Goal: Task Accomplishment & Management: Complete application form

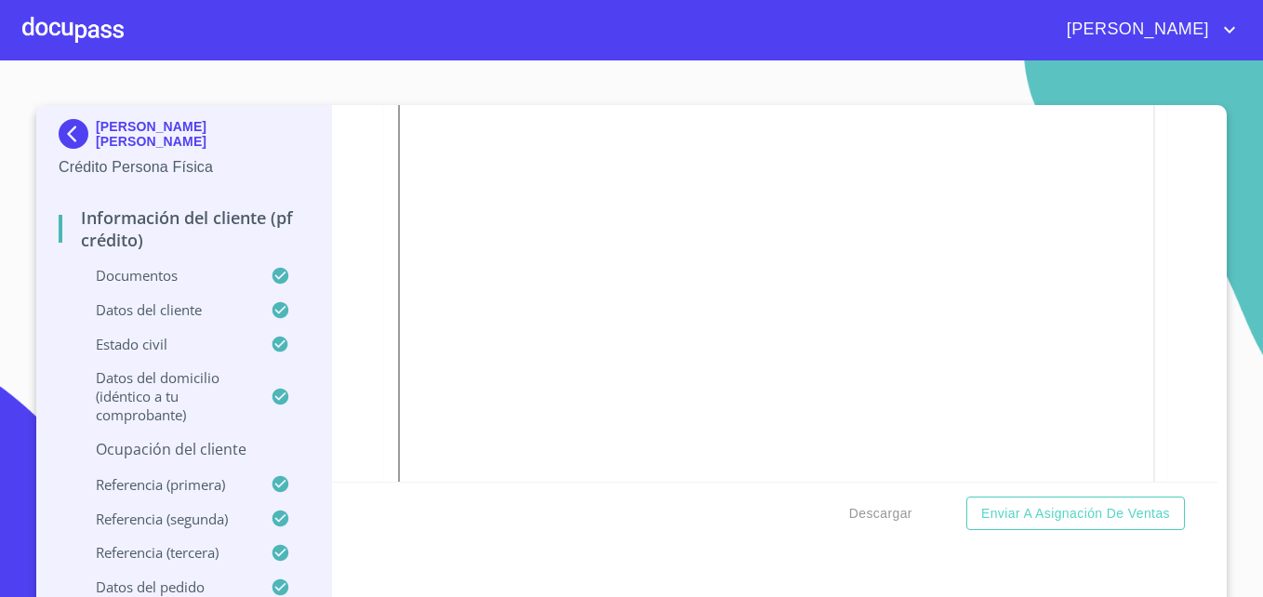
click at [189, 460] on p "Ocupación del Cliente" at bounding box center [184, 449] width 250 height 20
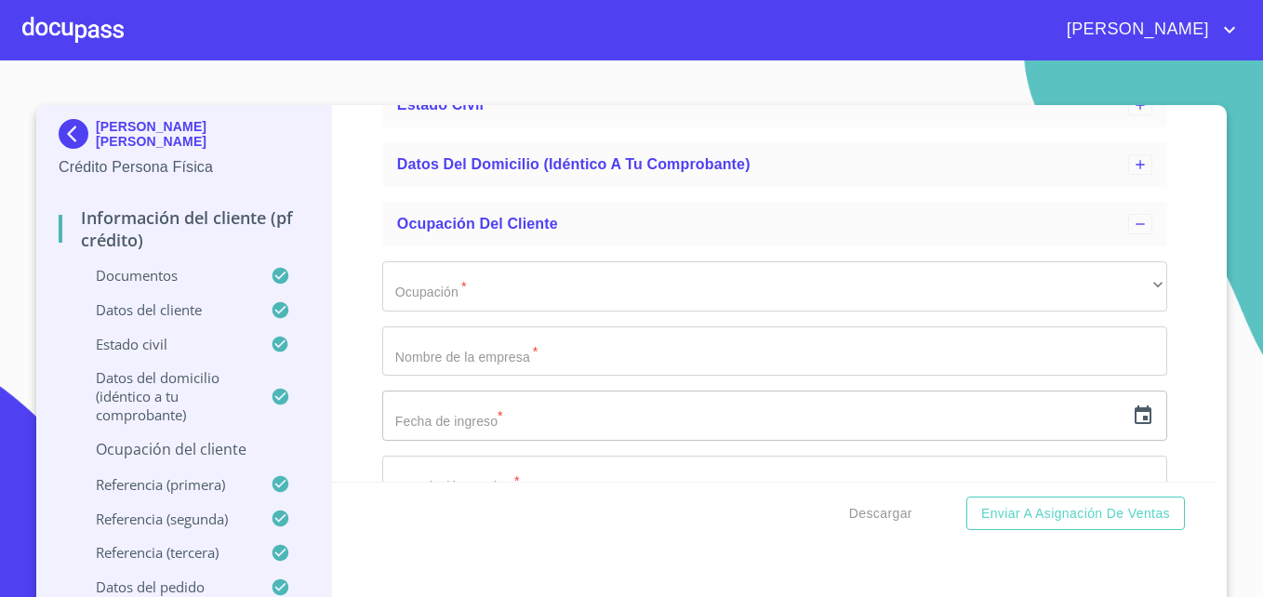
scroll to position [233, 0]
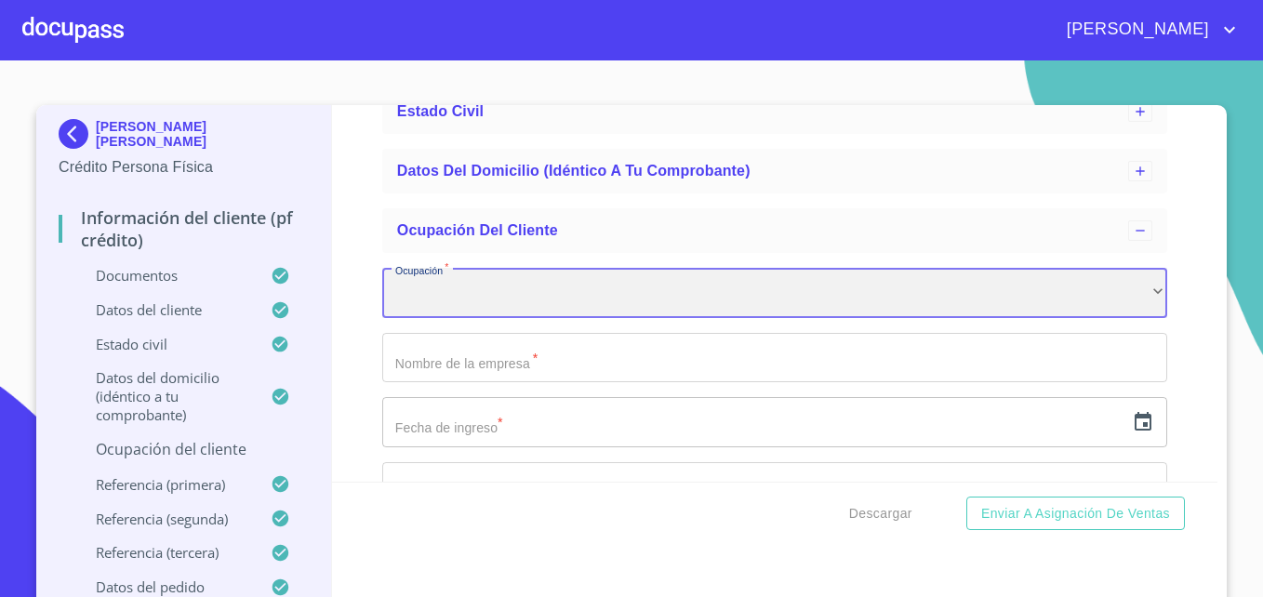
click at [486, 297] on div "​" at bounding box center [774, 293] width 785 height 50
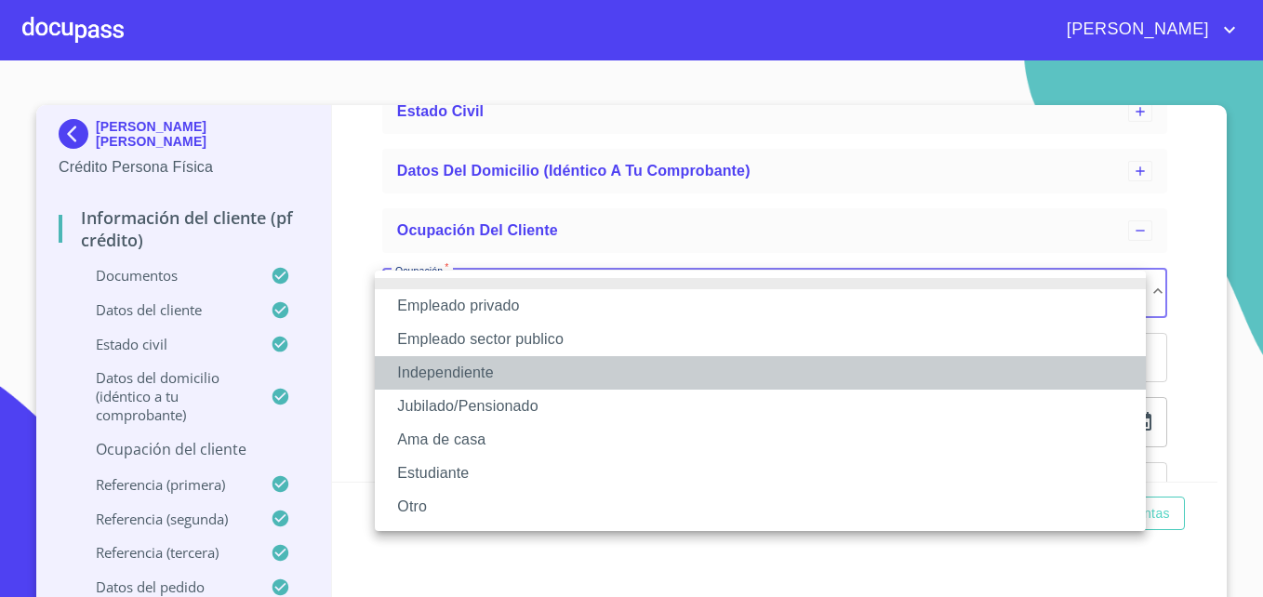
click at [449, 375] on li "Independiente" at bounding box center [760, 372] width 771 height 33
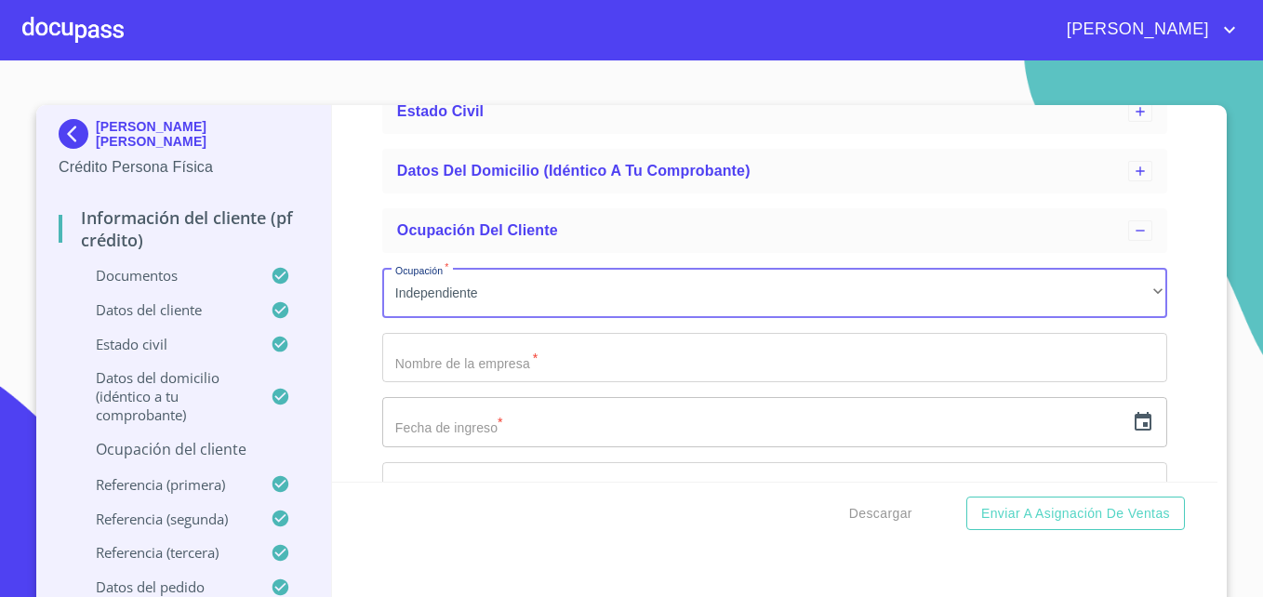
click at [493, 366] on input "Ocupación   *" at bounding box center [774, 358] width 785 height 50
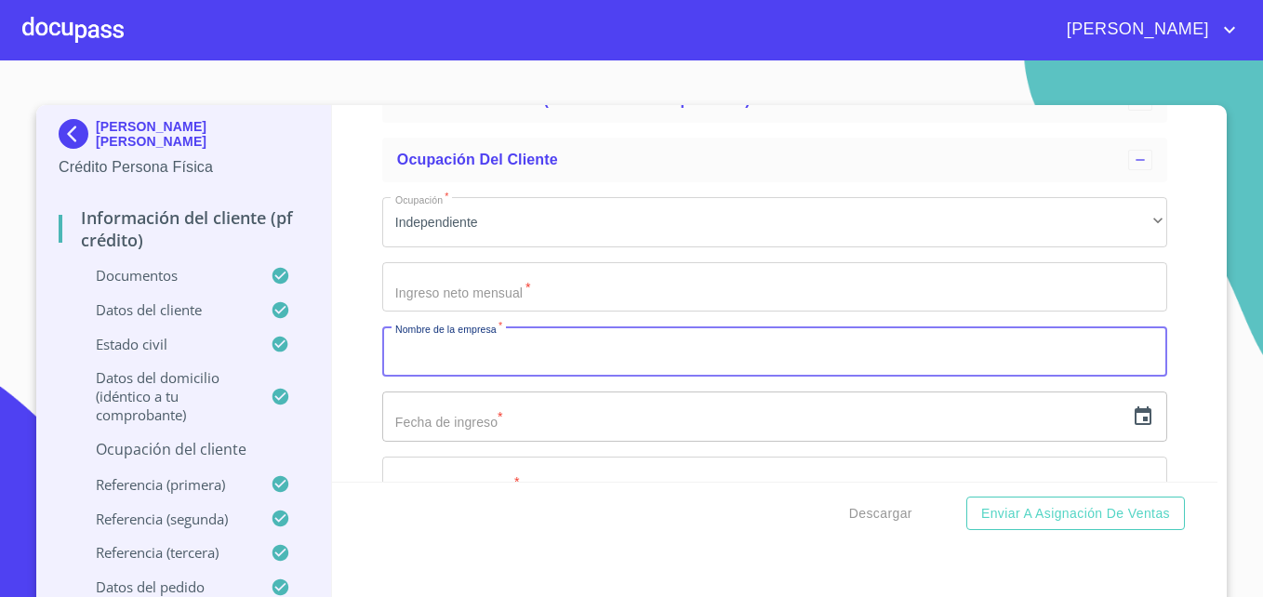
scroll to position [304, 0]
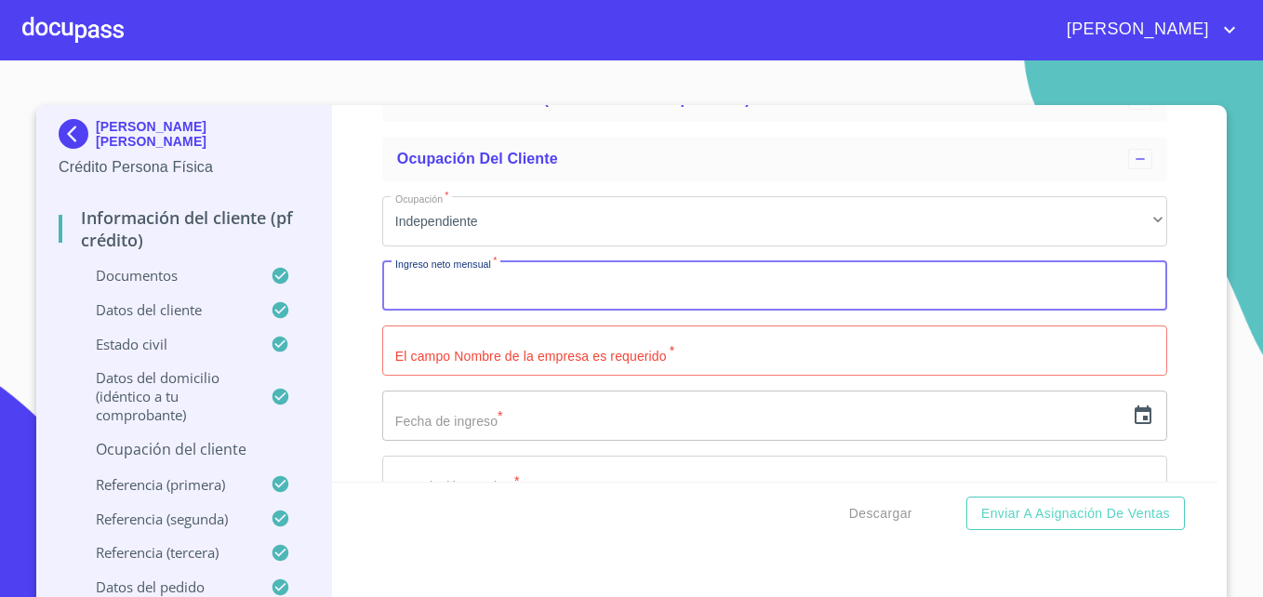
click at [453, 283] on input "Ocupación   *" at bounding box center [774, 286] width 785 height 50
type input "24000"
click at [472, 343] on input "Ocupación   *" at bounding box center [774, 351] width 785 height 50
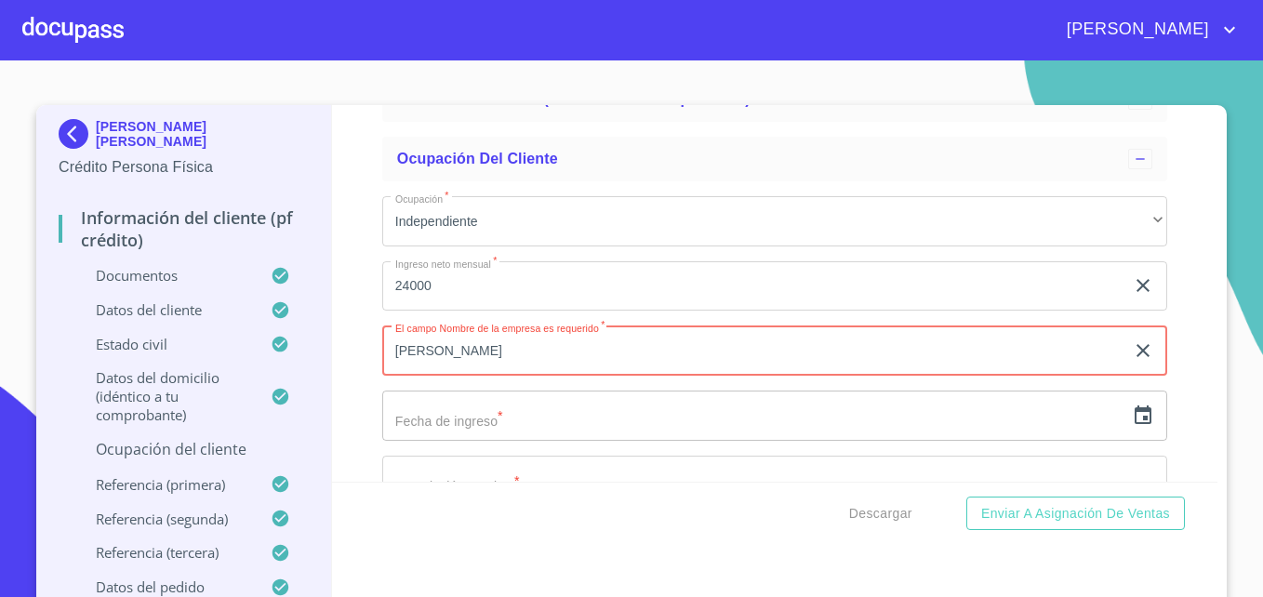
click at [388, 353] on input "Antonio Saucedo" at bounding box center [753, 351] width 742 height 50
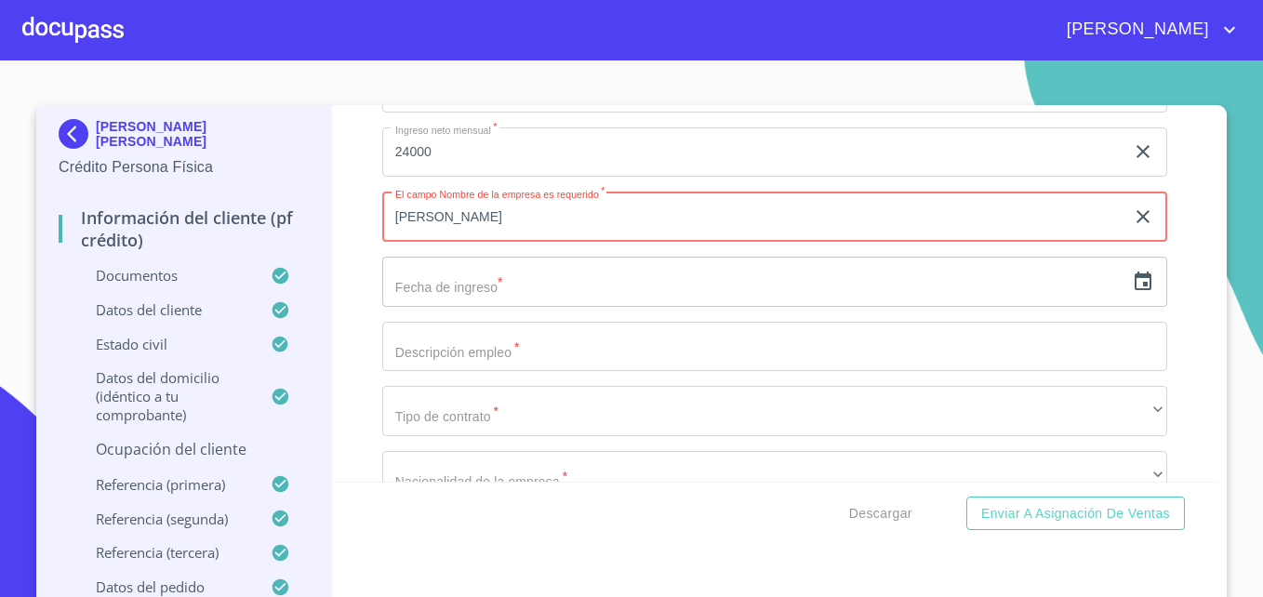
scroll to position [454, 0]
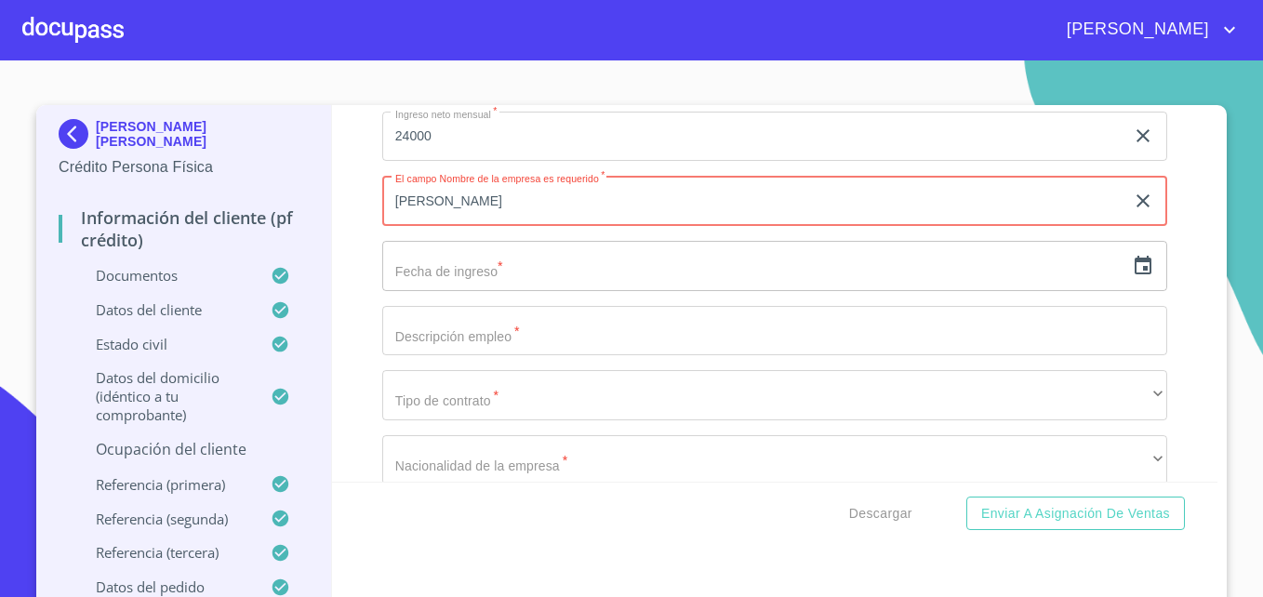
type input "Juan Antonio Saucedo"
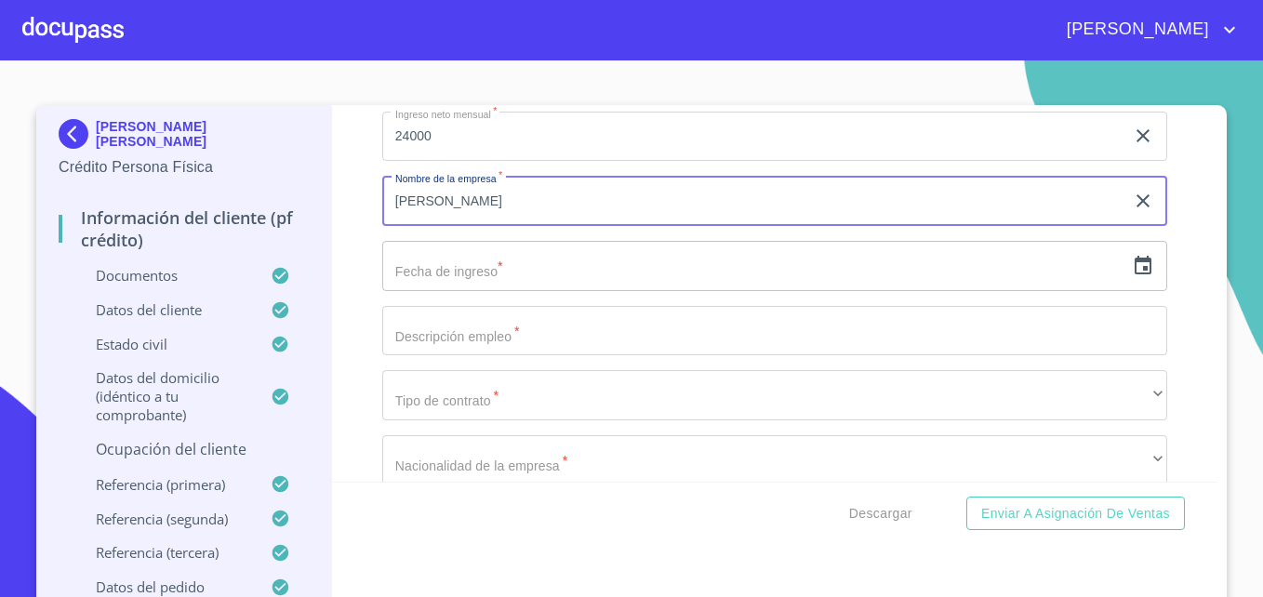
click at [478, 269] on input "text" at bounding box center [753, 266] width 742 height 50
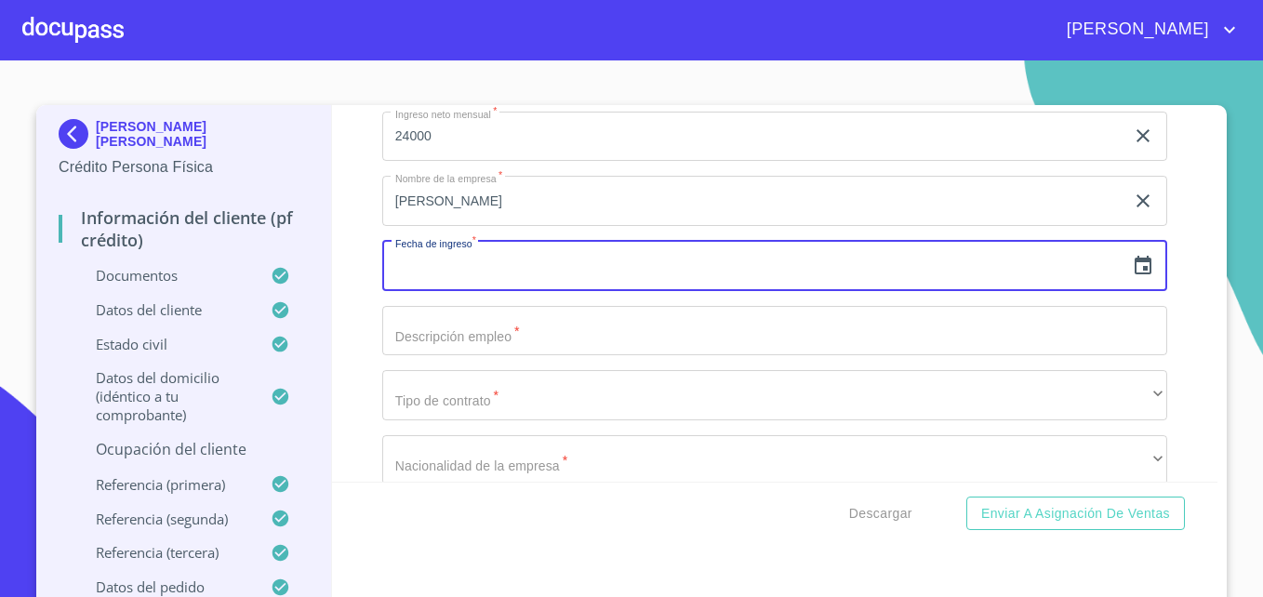
click at [1135, 263] on icon "button" at bounding box center [1143, 265] width 17 height 19
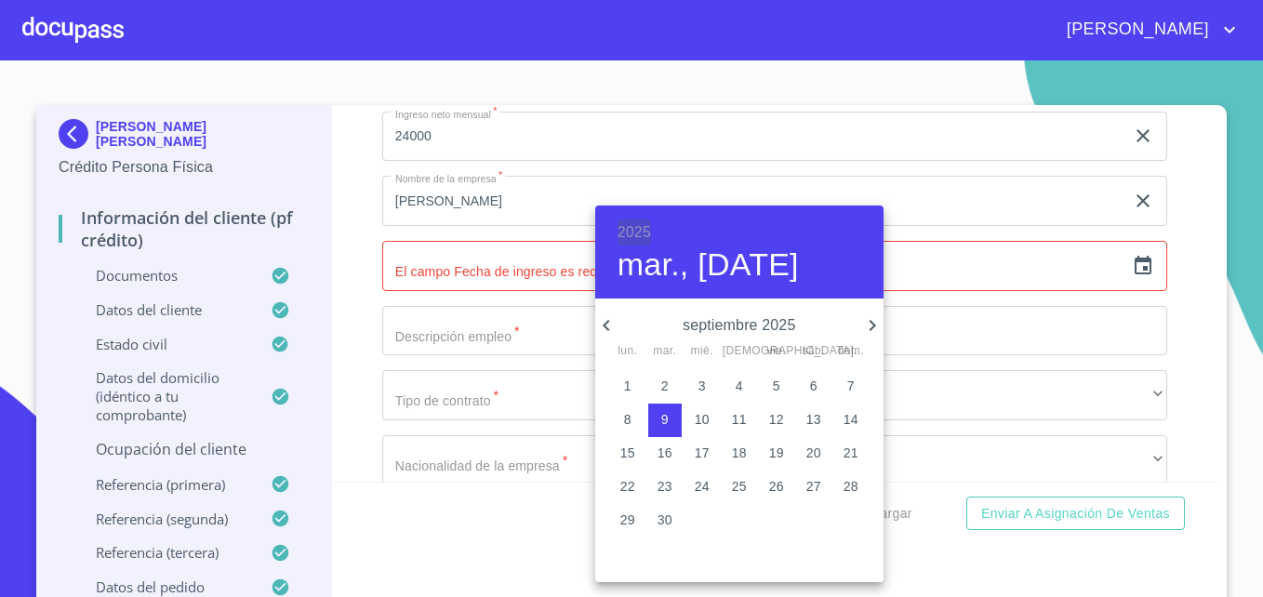
click at [633, 227] on h6 "2025" at bounding box center [634, 233] width 33 height 26
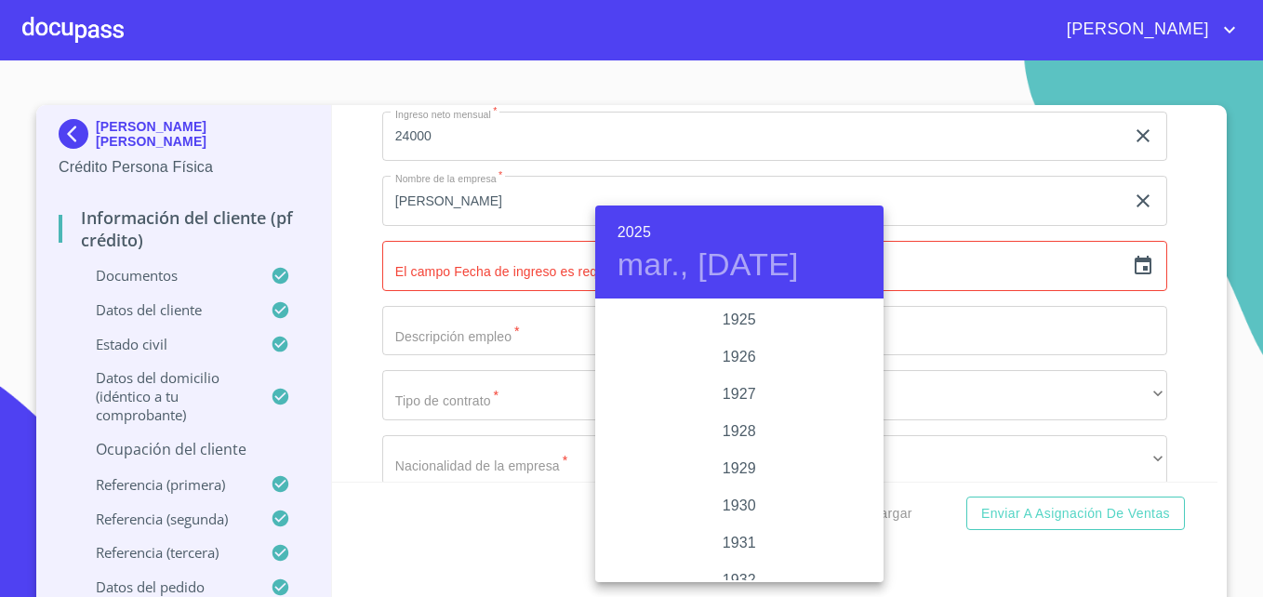
scroll to position [3609, 0]
click at [735, 320] on div "2022" at bounding box center [739, 319] width 288 height 37
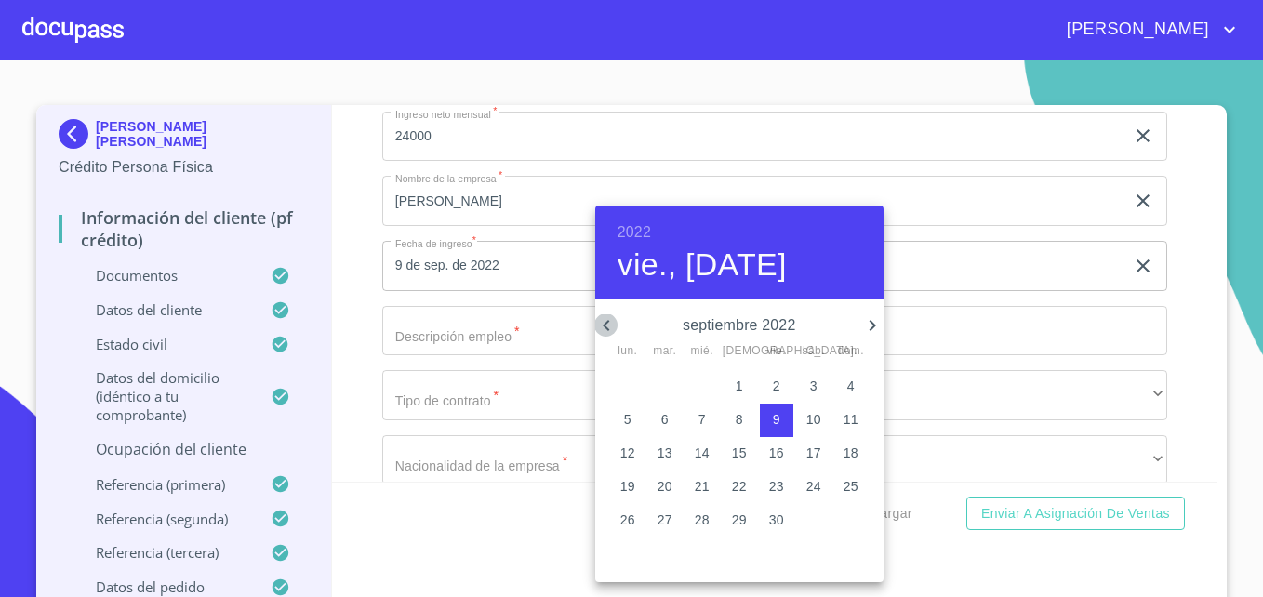
click at [606, 324] on icon "button" at bounding box center [606, 325] width 7 height 11
click at [775, 382] on p "1" at bounding box center [776, 386] width 7 height 19
type input "1 de jul. de 2022"
click at [469, 333] on div at bounding box center [631, 298] width 1263 height 597
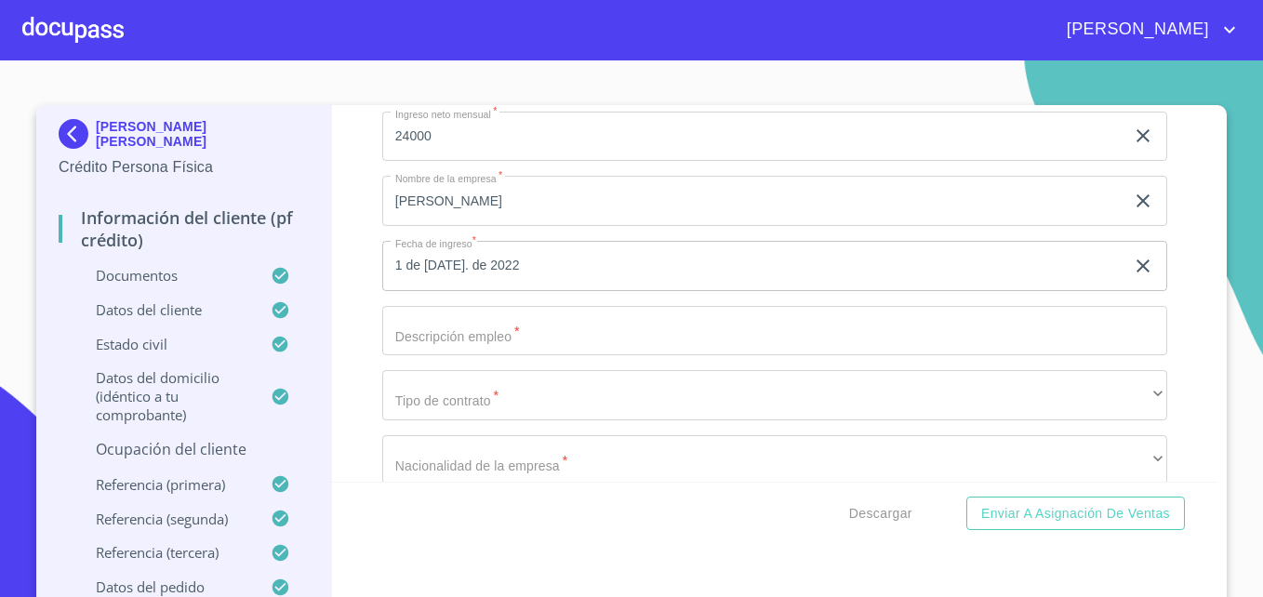
click at [521, 334] on input "Ocupación   *" at bounding box center [774, 331] width 785 height 50
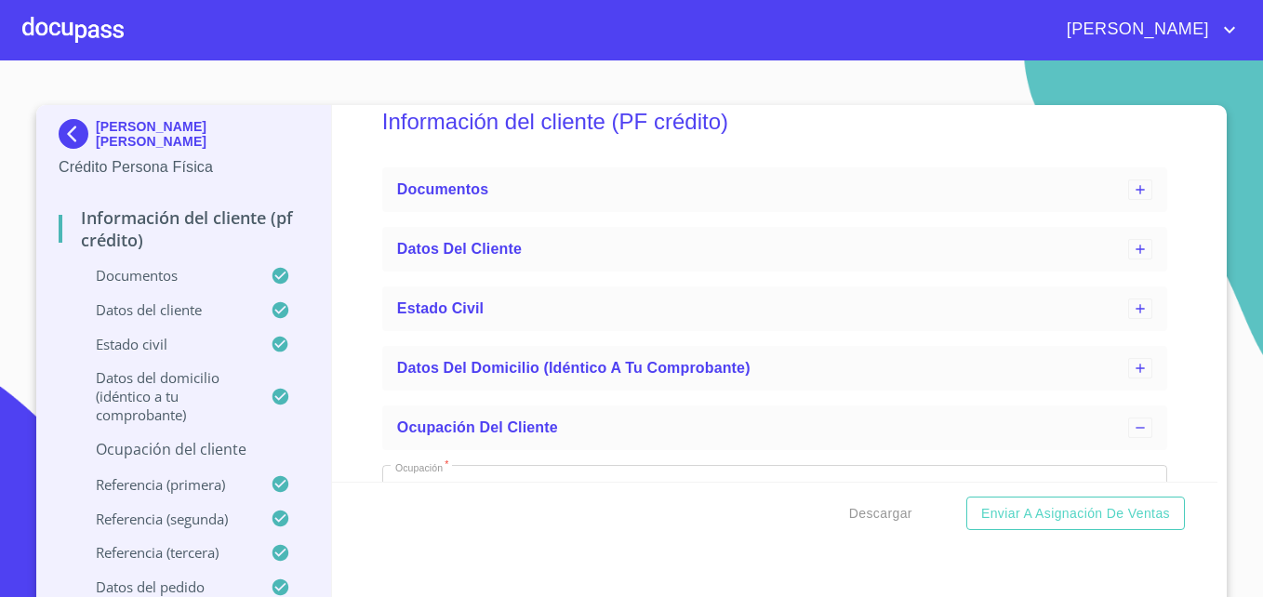
scroll to position [0, 0]
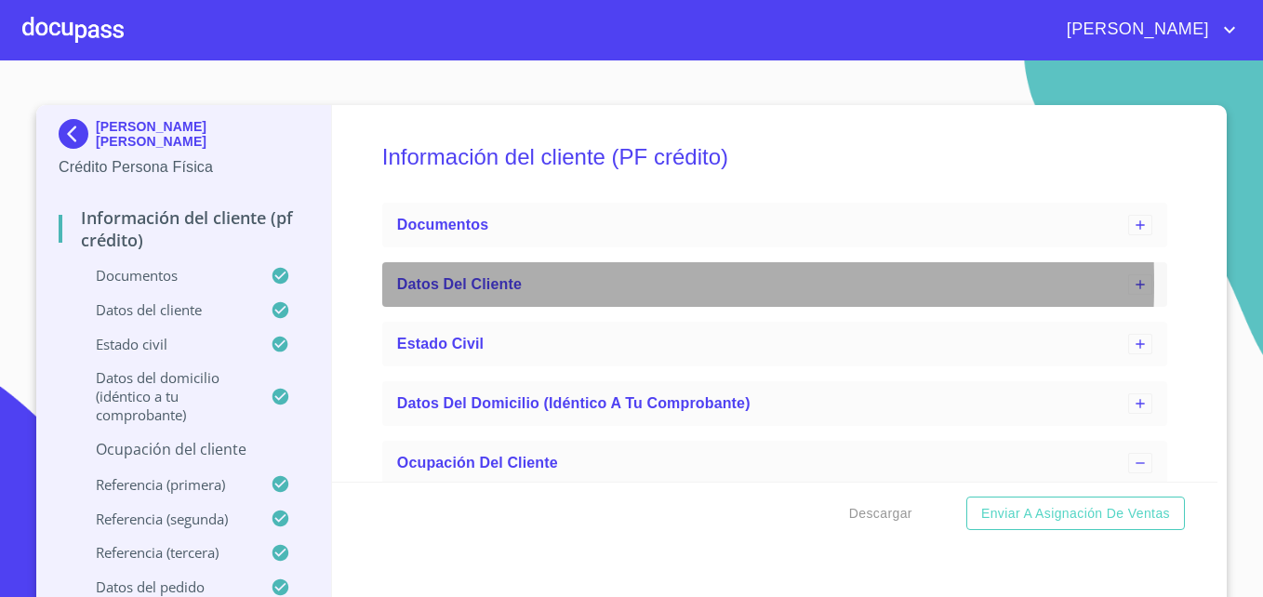
click at [466, 284] on span "Datos del cliente" at bounding box center [459, 284] width 125 height 16
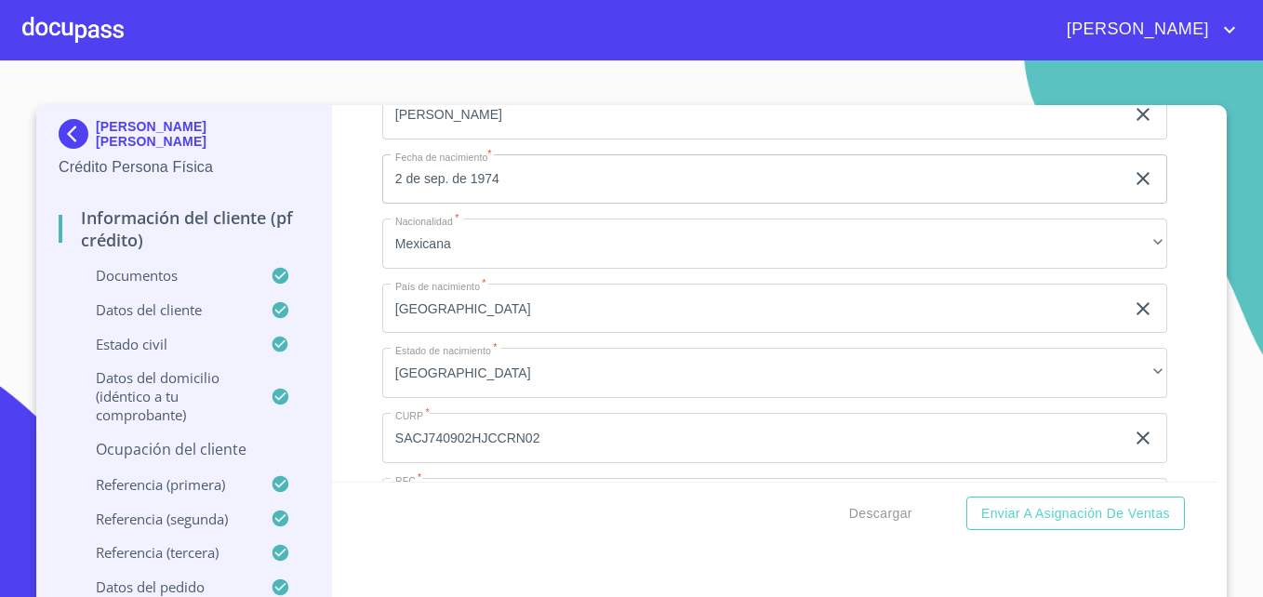
scroll to position [428, 0]
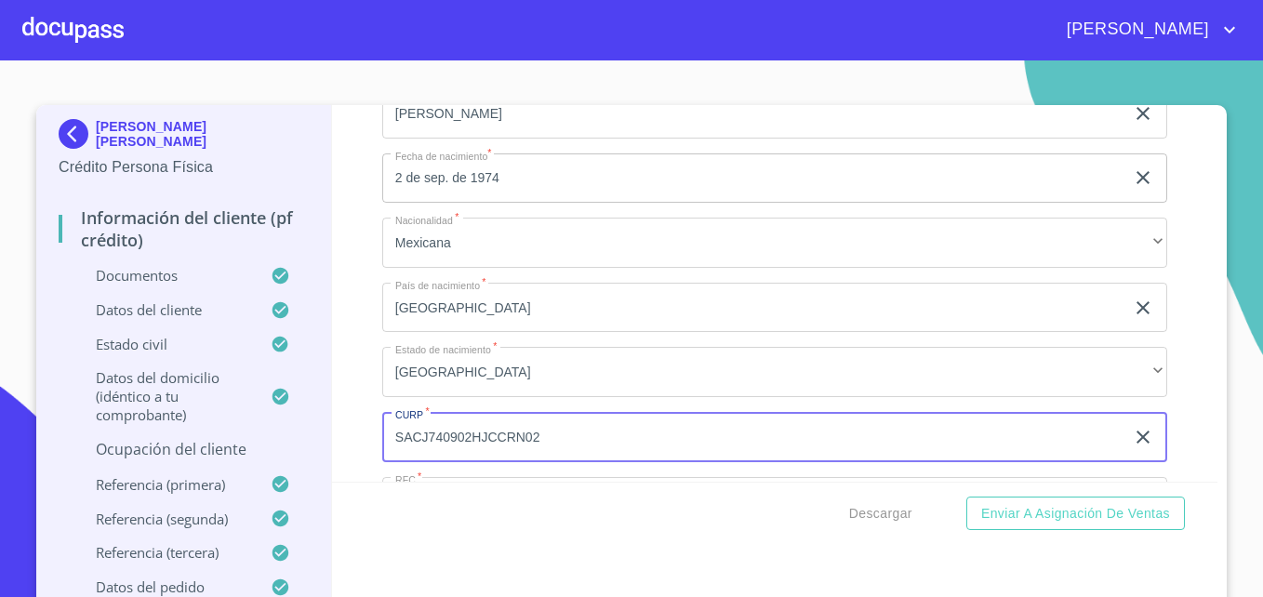
drag, startPoint x: 528, startPoint y: 440, endPoint x: 390, endPoint y: 437, distance: 138.6
click at [390, 437] on input "SACJ740902HJCCRN02" at bounding box center [753, 437] width 742 height 50
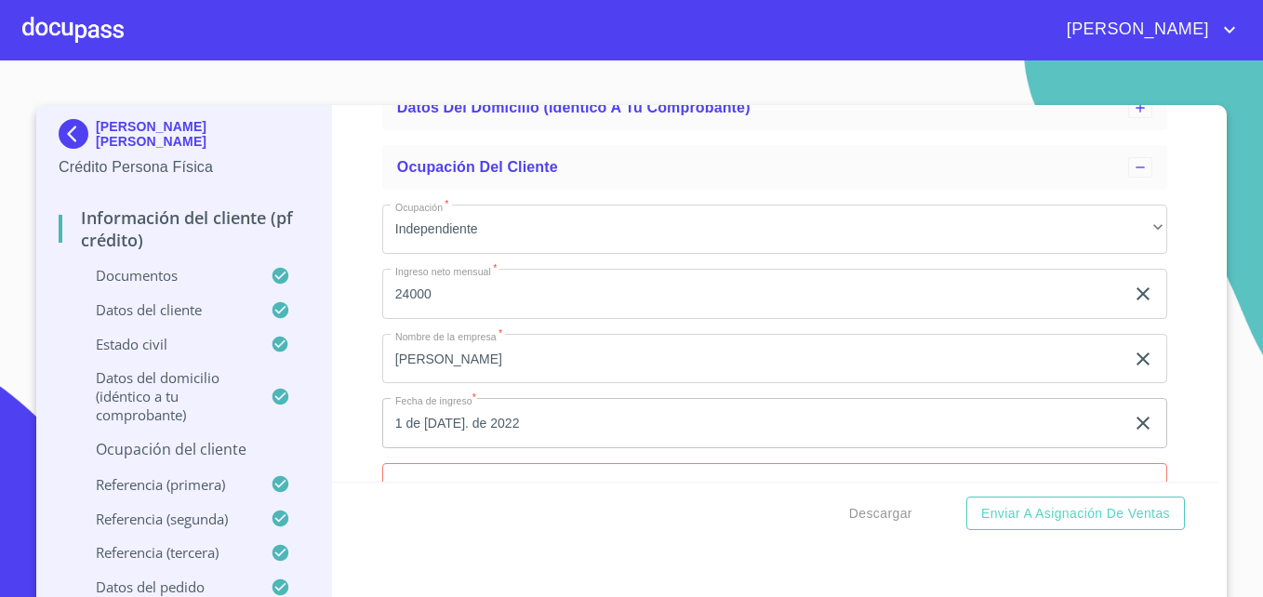
scroll to position [1155, 0]
click at [195, 390] on p "Datos del domicilio (idéntico a tu comprobante)" at bounding box center [165, 396] width 212 height 56
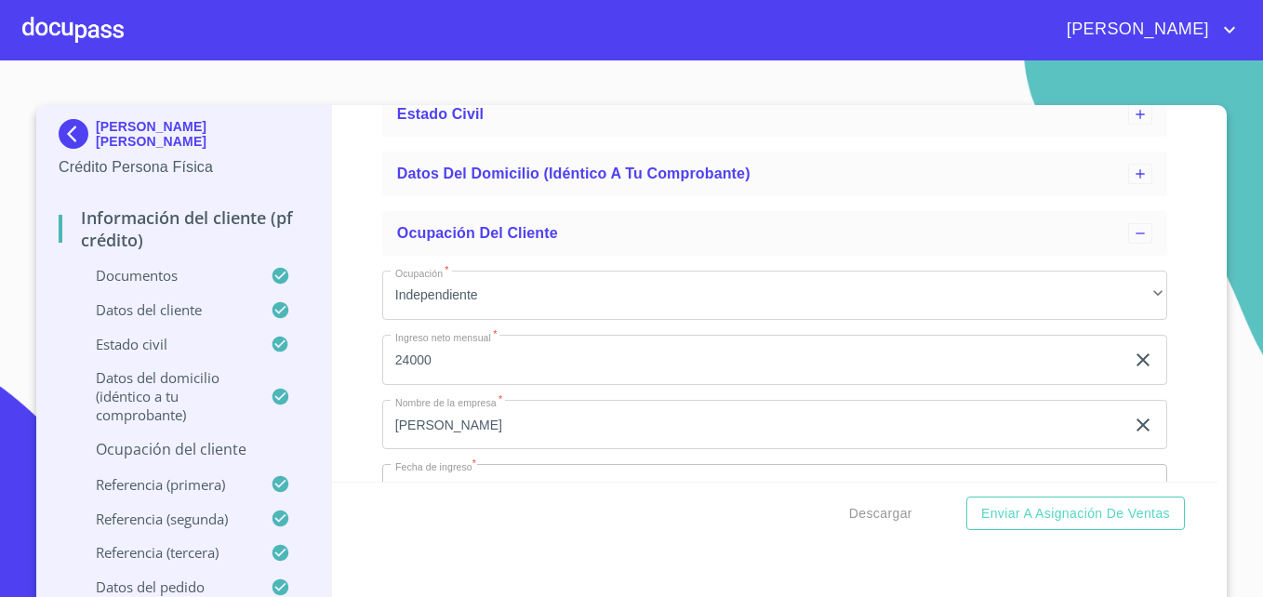
scroll to position [1075, 0]
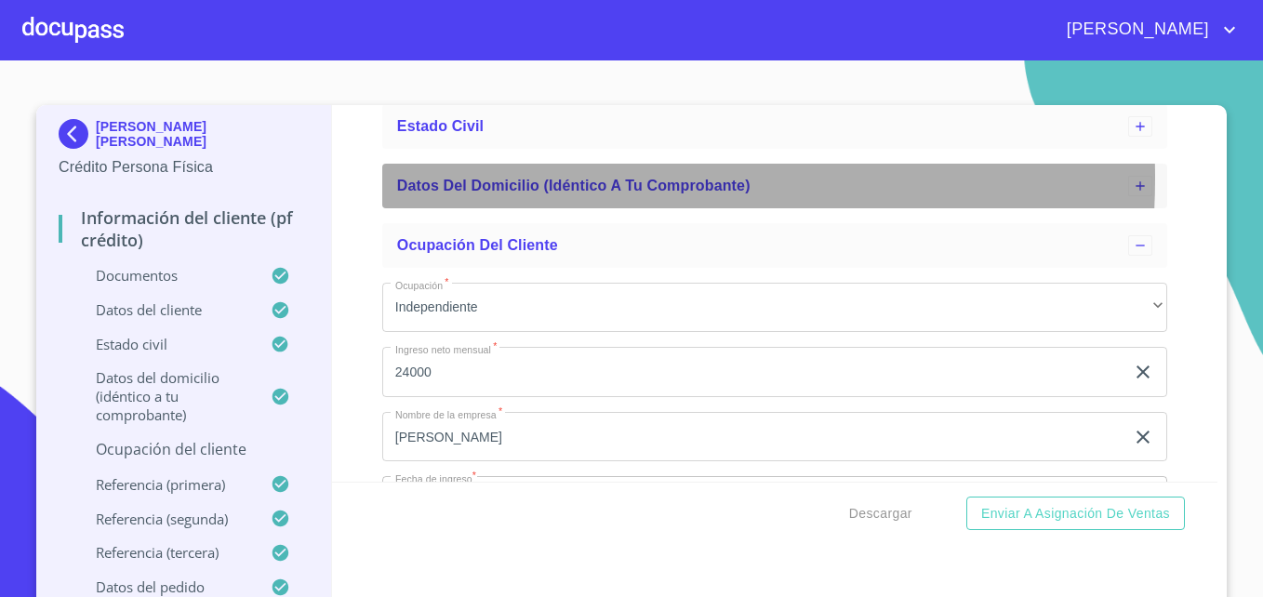
click at [527, 179] on span "Datos del domicilio (idéntico a tu comprobante)" at bounding box center [573, 186] width 353 height 16
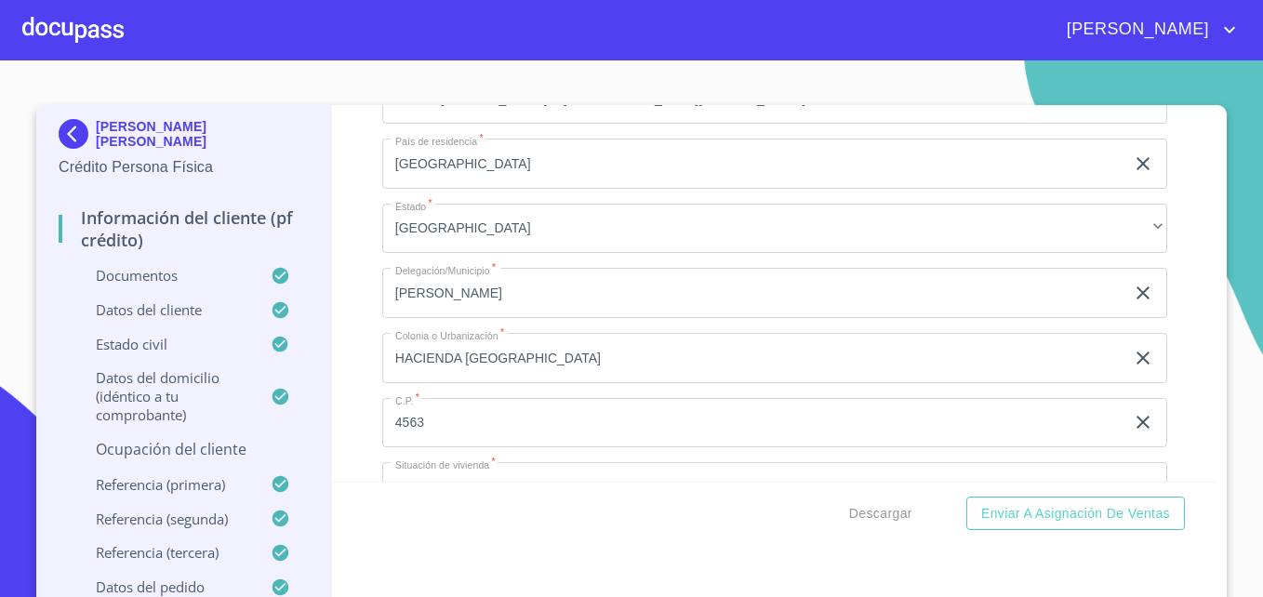
scroll to position [1419, 0]
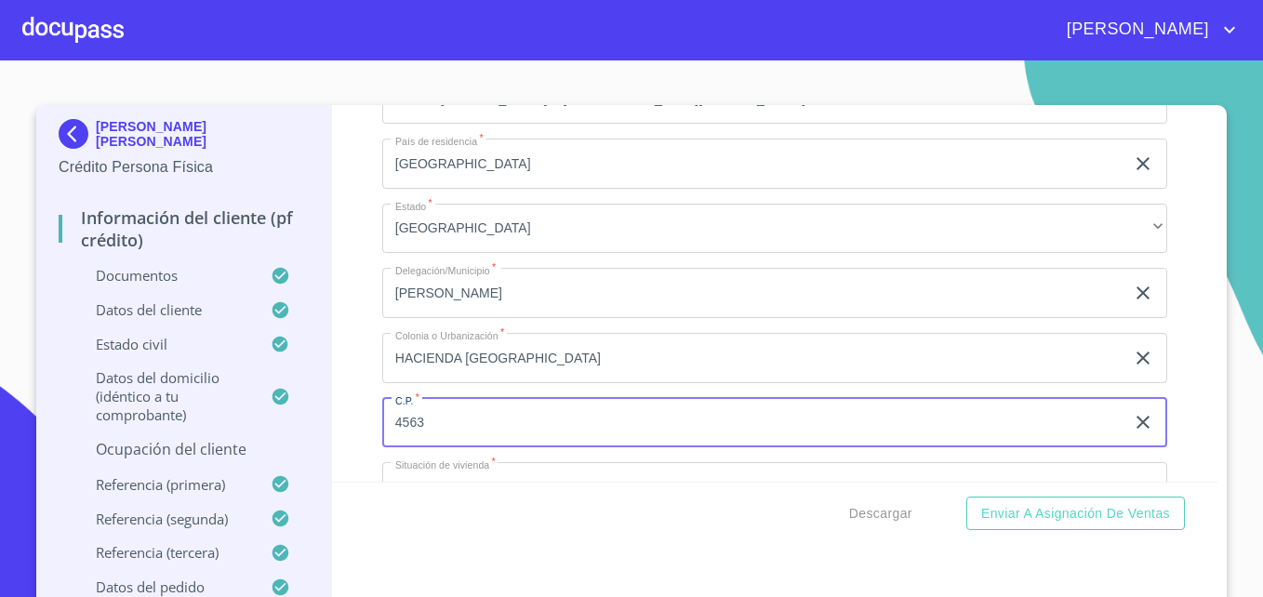
click at [444, 422] on input "4563" at bounding box center [753, 423] width 742 height 50
type input "45653"
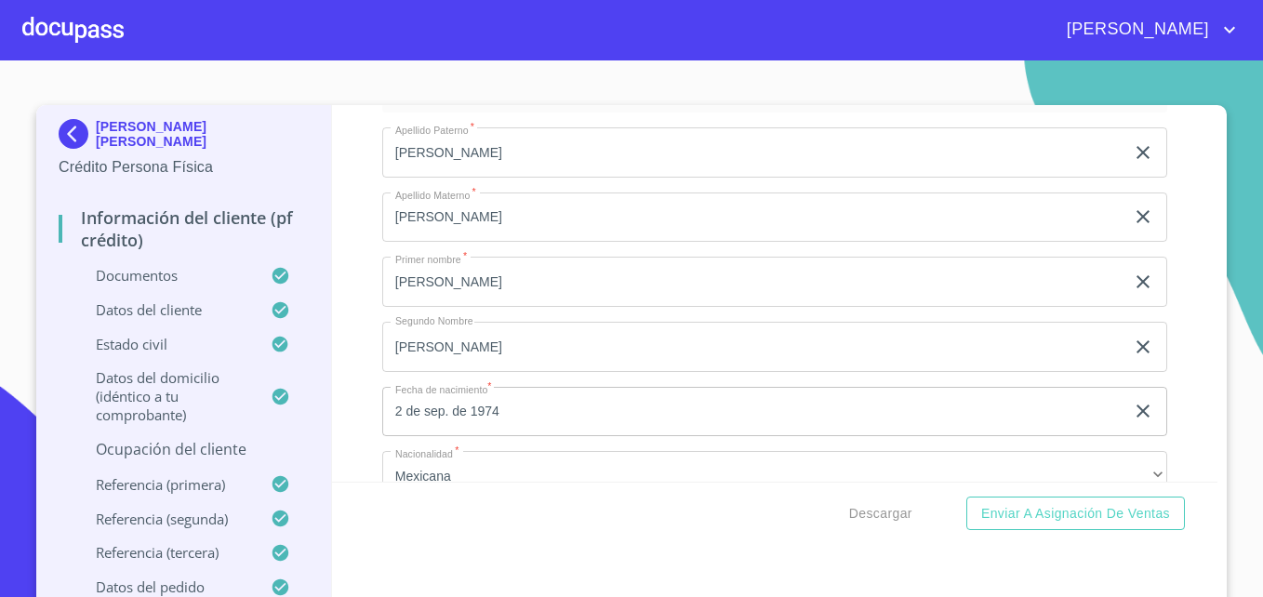
scroll to position [193, 0]
click at [144, 281] on p "Documentos" at bounding box center [165, 275] width 212 height 19
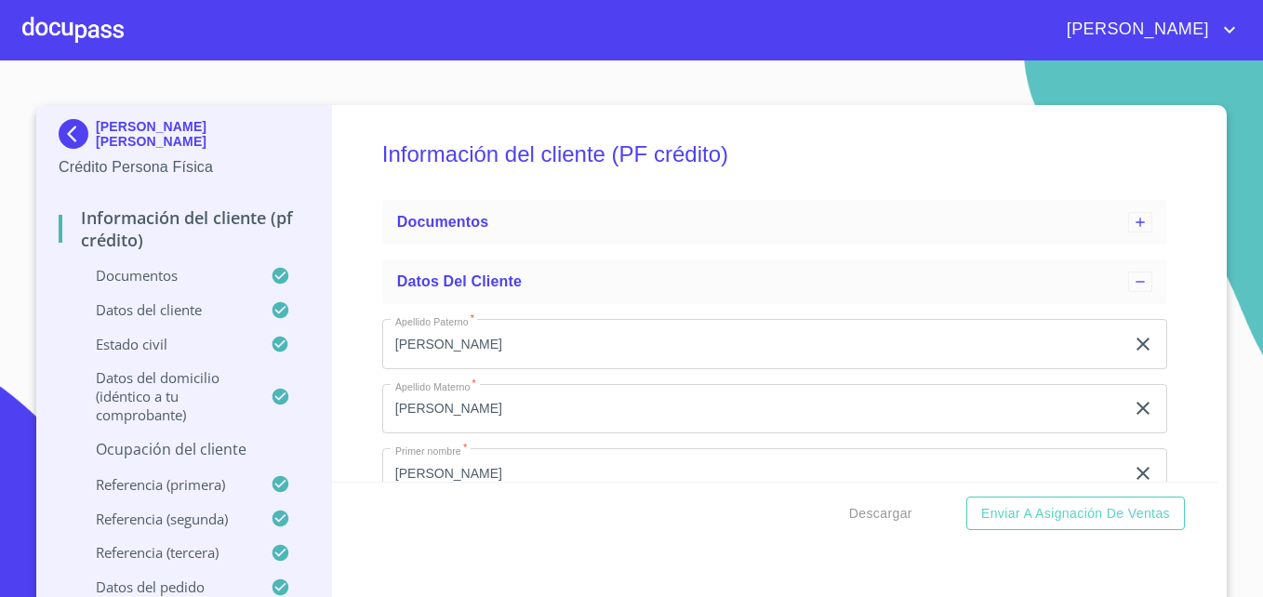
scroll to position [0, 0]
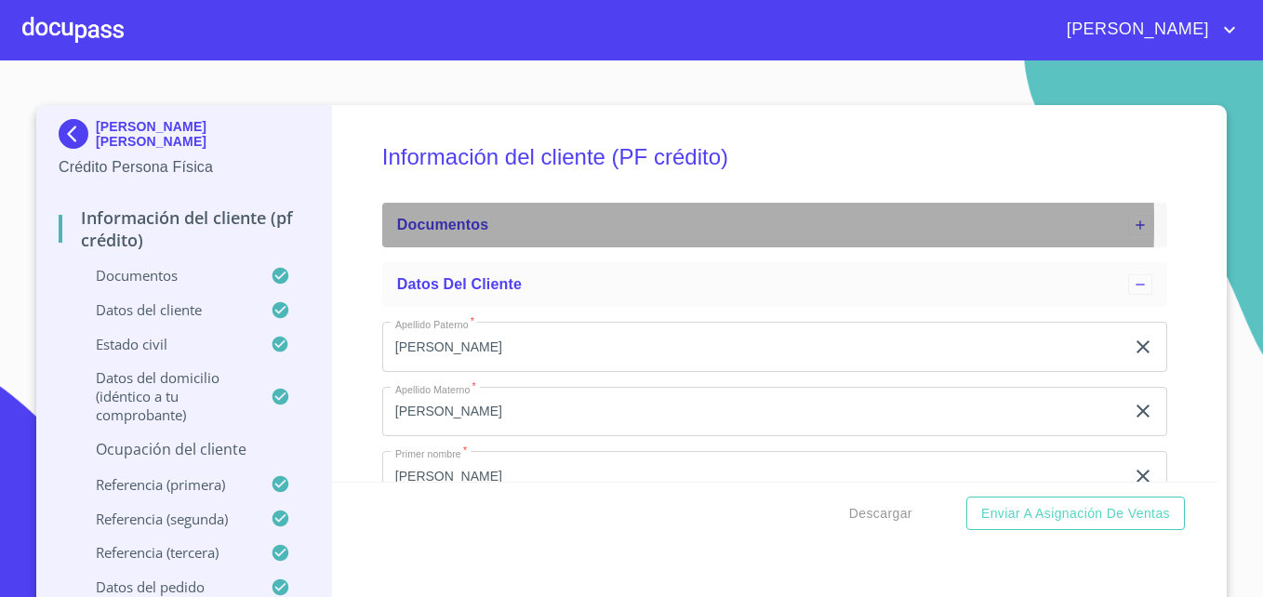
click at [415, 223] on span "Documentos" at bounding box center [442, 225] width 91 height 16
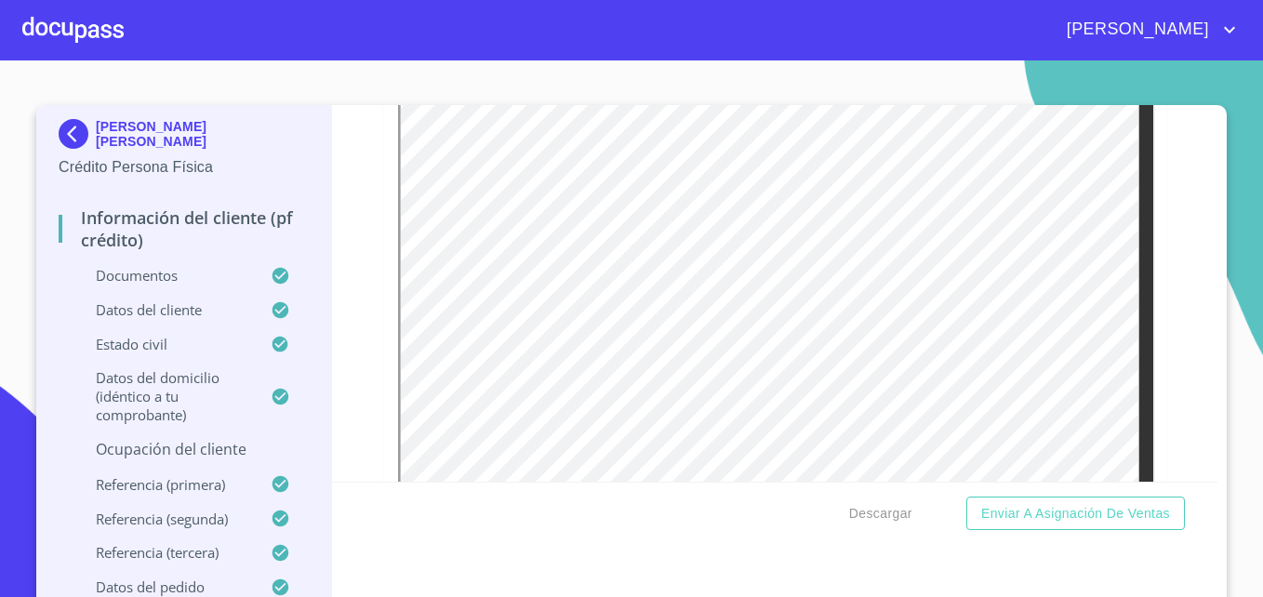
scroll to position [394, 0]
click at [214, 454] on p "Ocupación del Cliente" at bounding box center [184, 449] width 250 height 20
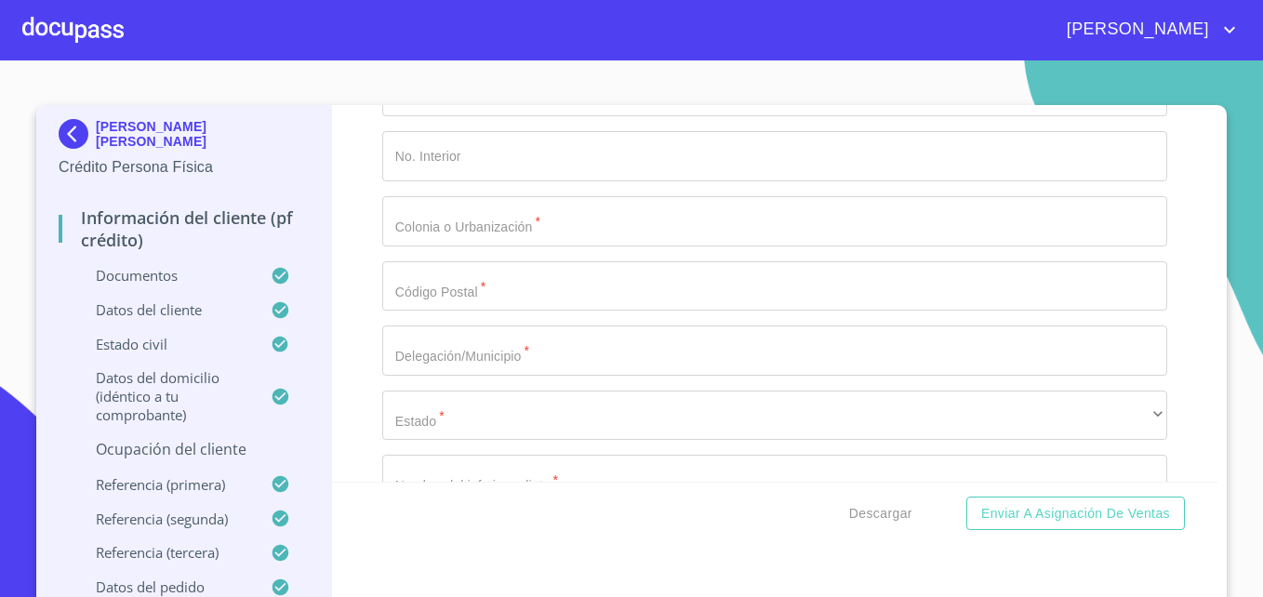
scroll to position [7961, 0]
click at [190, 456] on p "Ocupación del Cliente" at bounding box center [184, 449] width 250 height 20
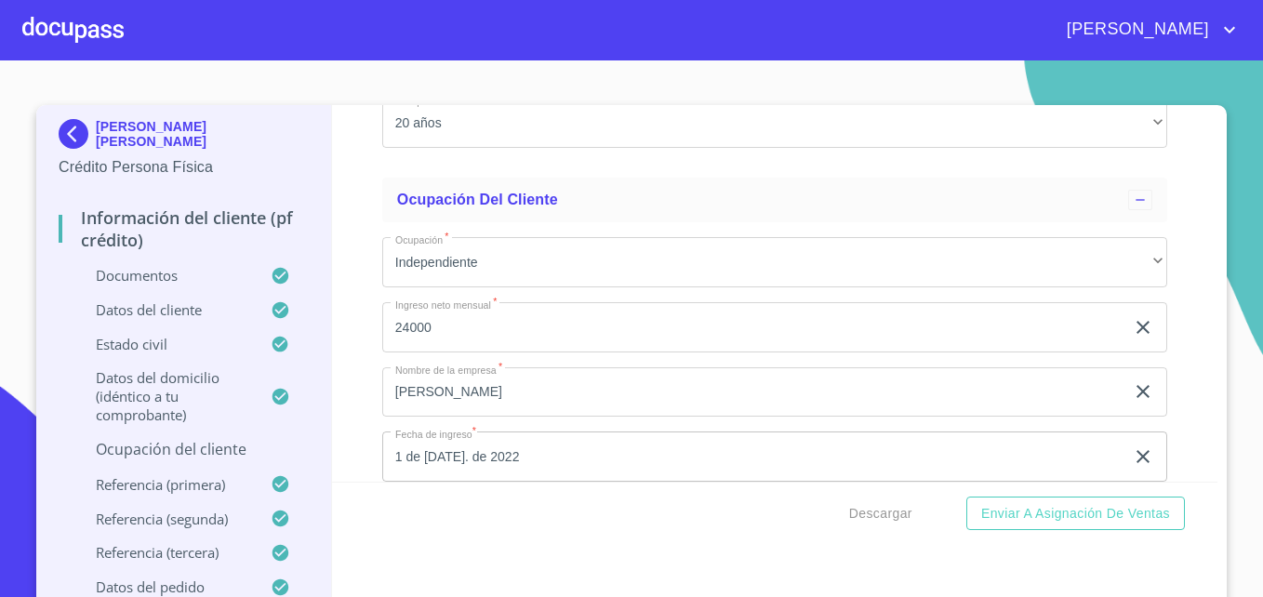
scroll to position [7074, 0]
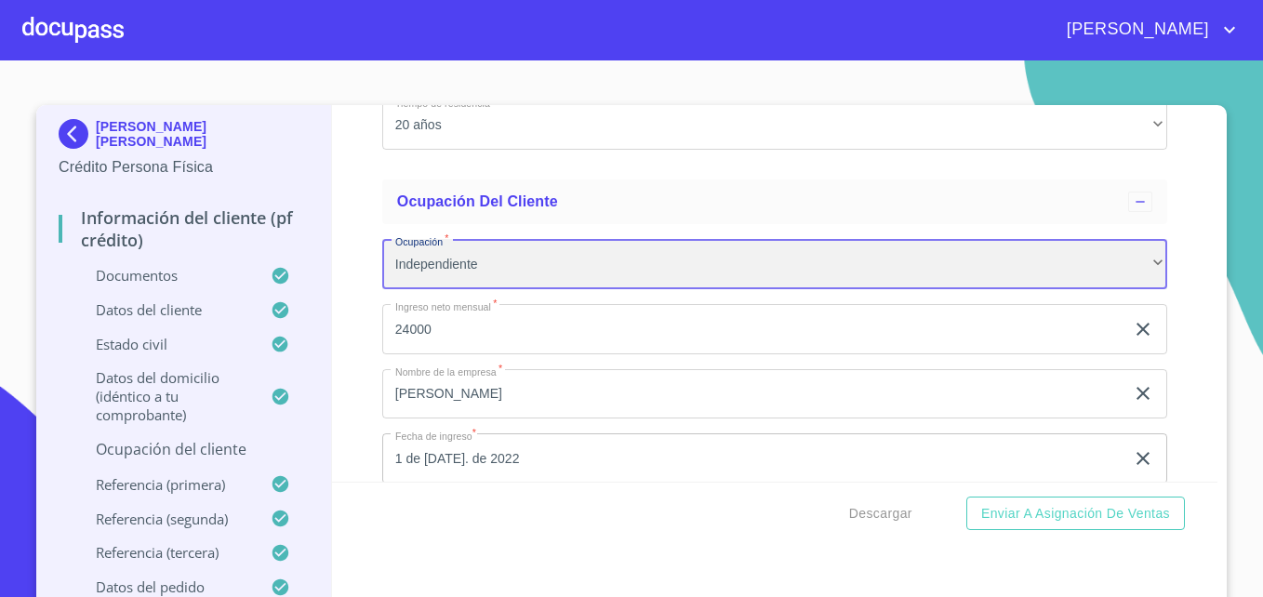
click at [514, 283] on div "Independiente" at bounding box center [774, 264] width 785 height 50
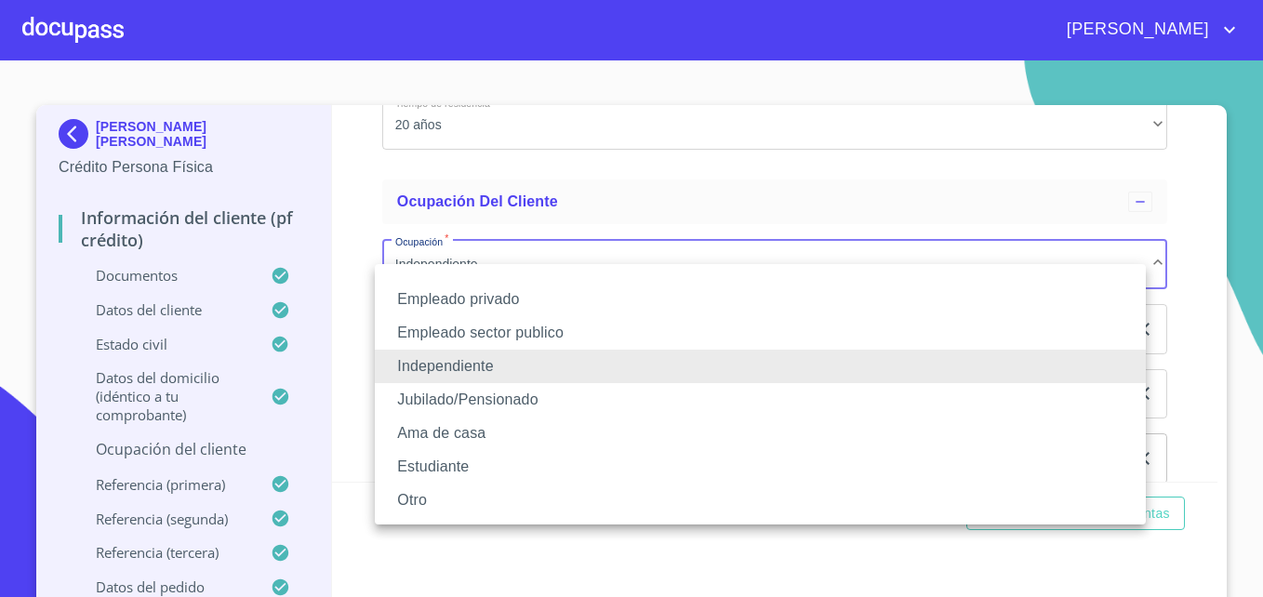
click at [460, 299] on li "Empleado privado" at bounding box center [760, 299] width 771 height 33
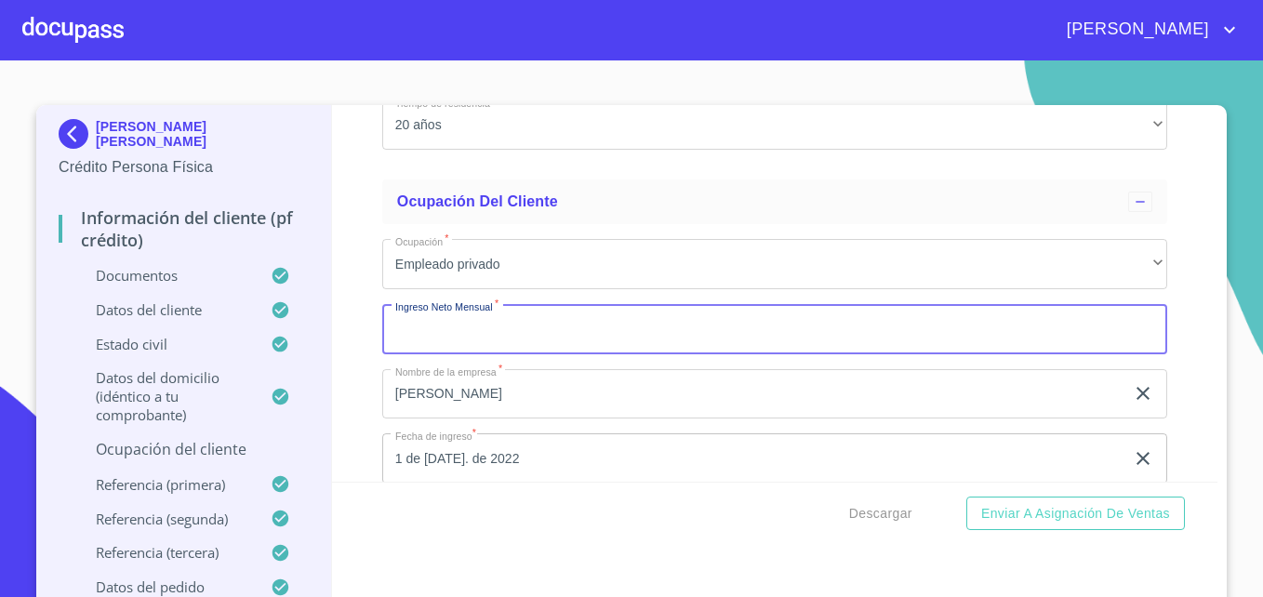
click at [497, 351] on input "Documento de identificación   *" at bounding box center [774, 329] width 785 height 50
type input "24000"
click at [533, 420] on input "Juan Antonio Saucedo" at bounding box center [753, 394] width 742 height 50
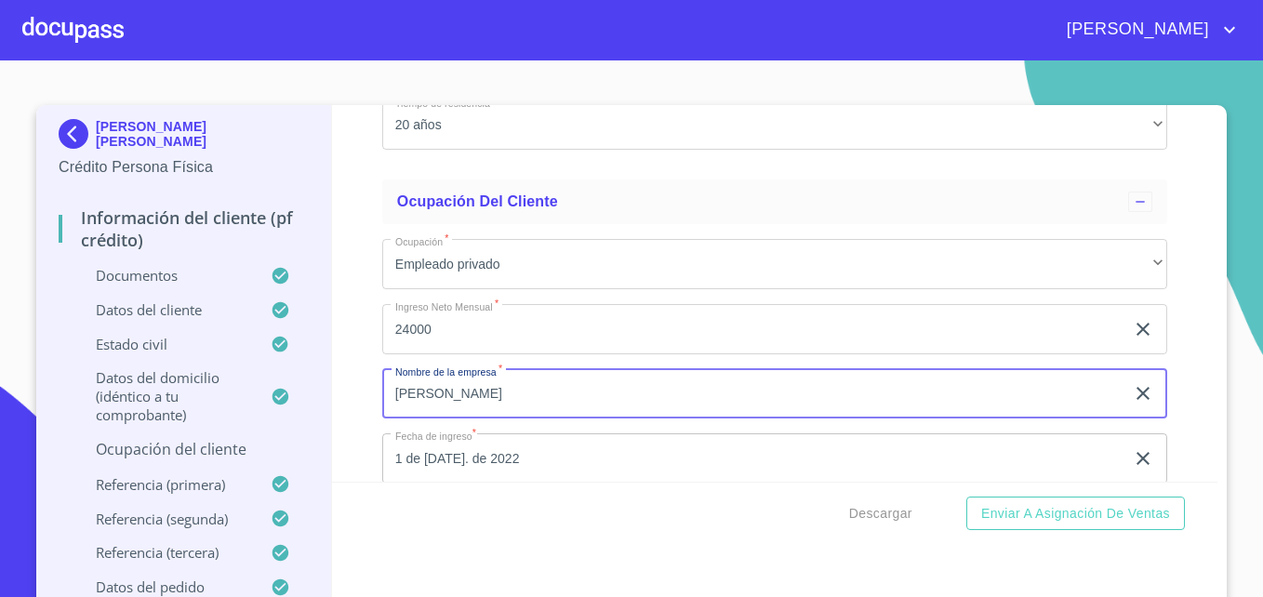
drag, startPoint x: 527, startPoint y: 420, endPoint x: 369, endPoint y: 414, distance: 158.3
click at [369, 414] on div "Información del cliente (PF crédito) Documentos Documento de identificación   *…" at bounding box center [775, 293] width 886 height 377
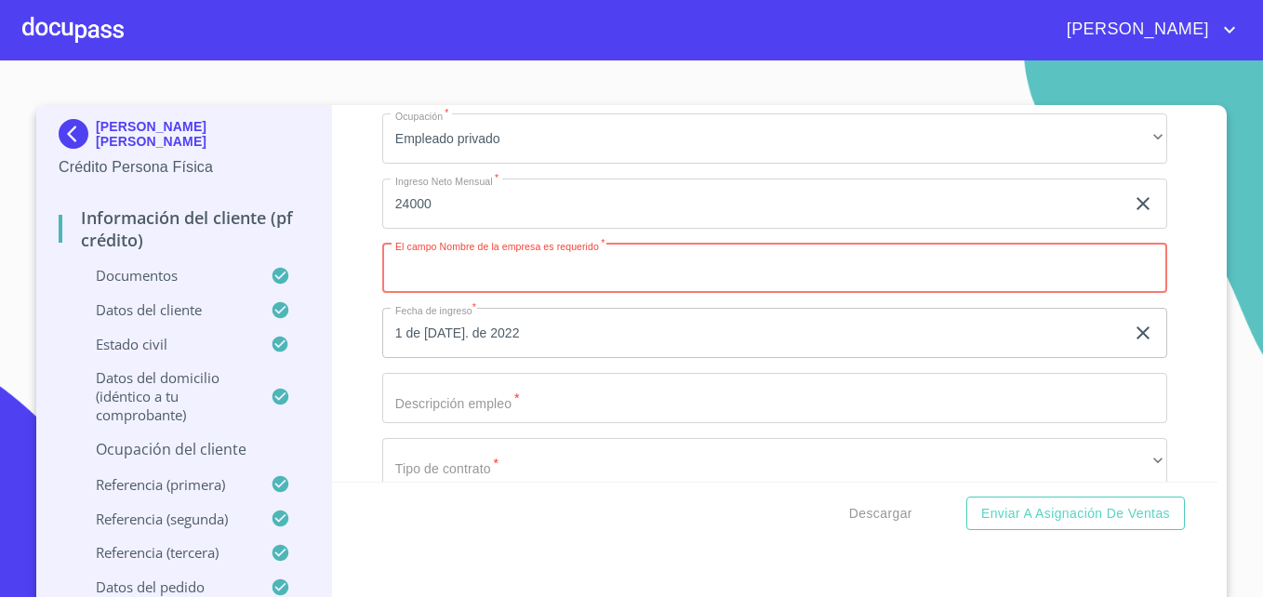
scroll to position [7205, 0]
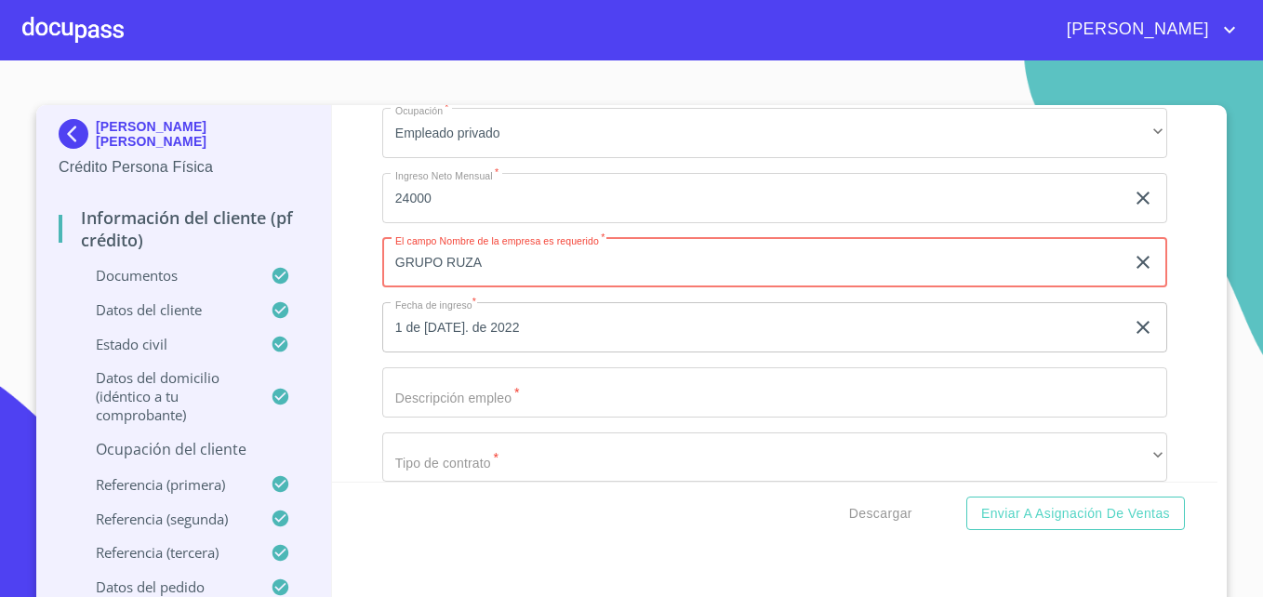
type input "GRUPO RUZA"
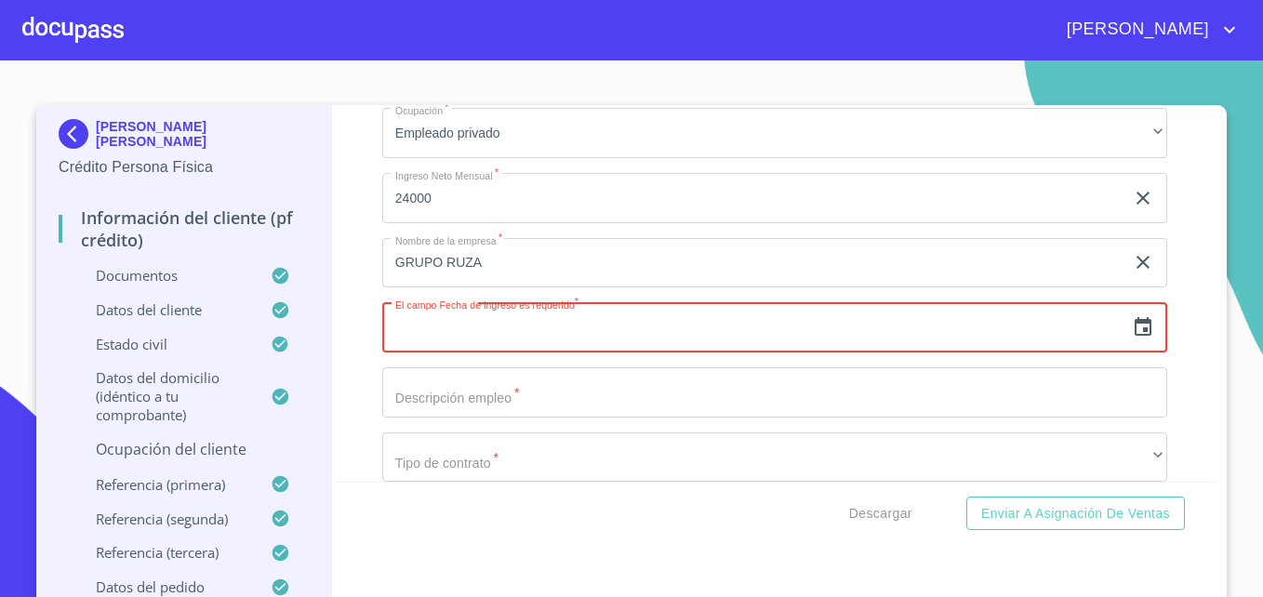
click at [1132, 339] on icon "button" at bounding box center [1143, 327] width 22 height 22
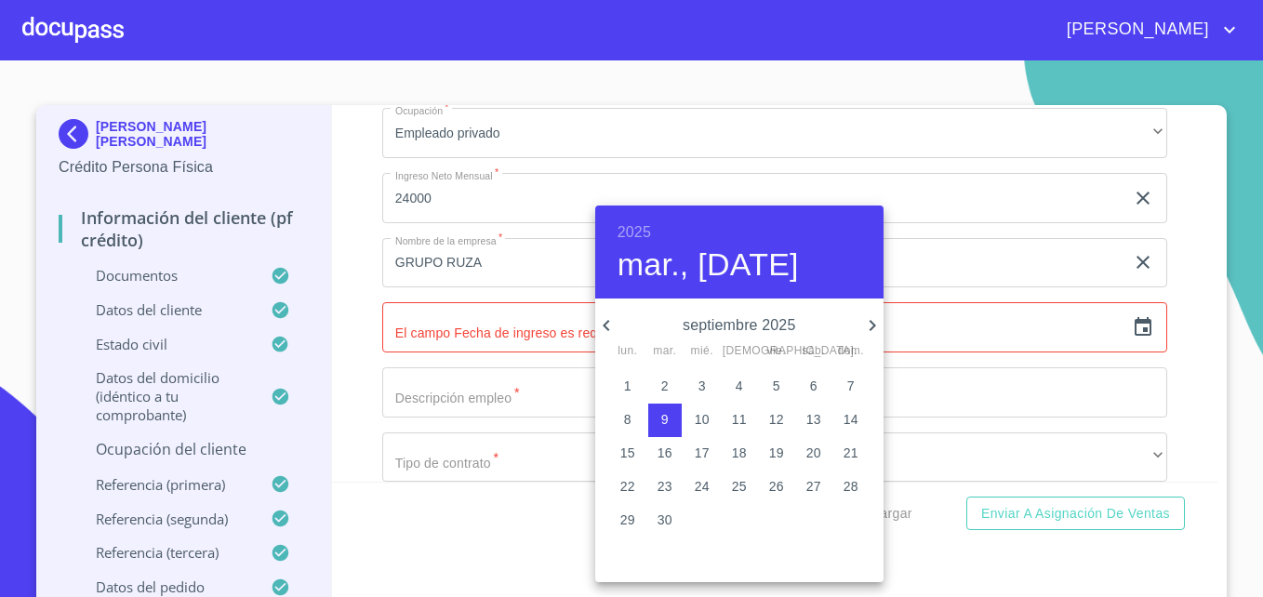
click at [635, 234] on h6 "2025" at bounding box center [634, 233] width 33 height 26
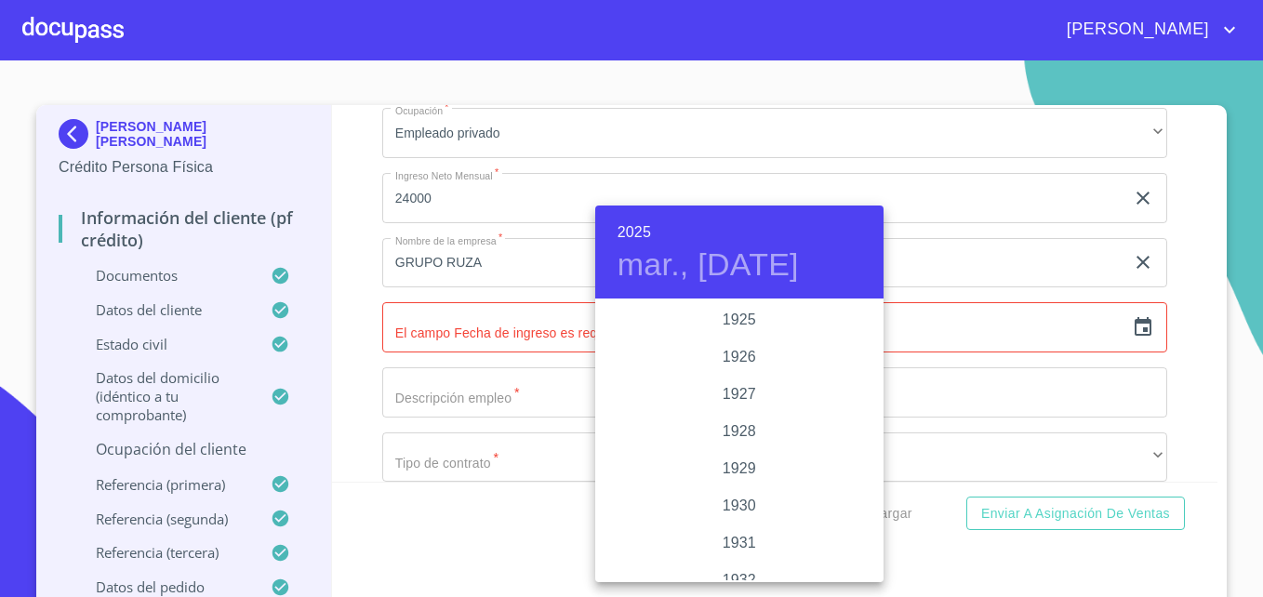
scroll to position [3609, 0]
click at [739, 398] on div "2024" at bounding box center [739, 394] width 288 height 37
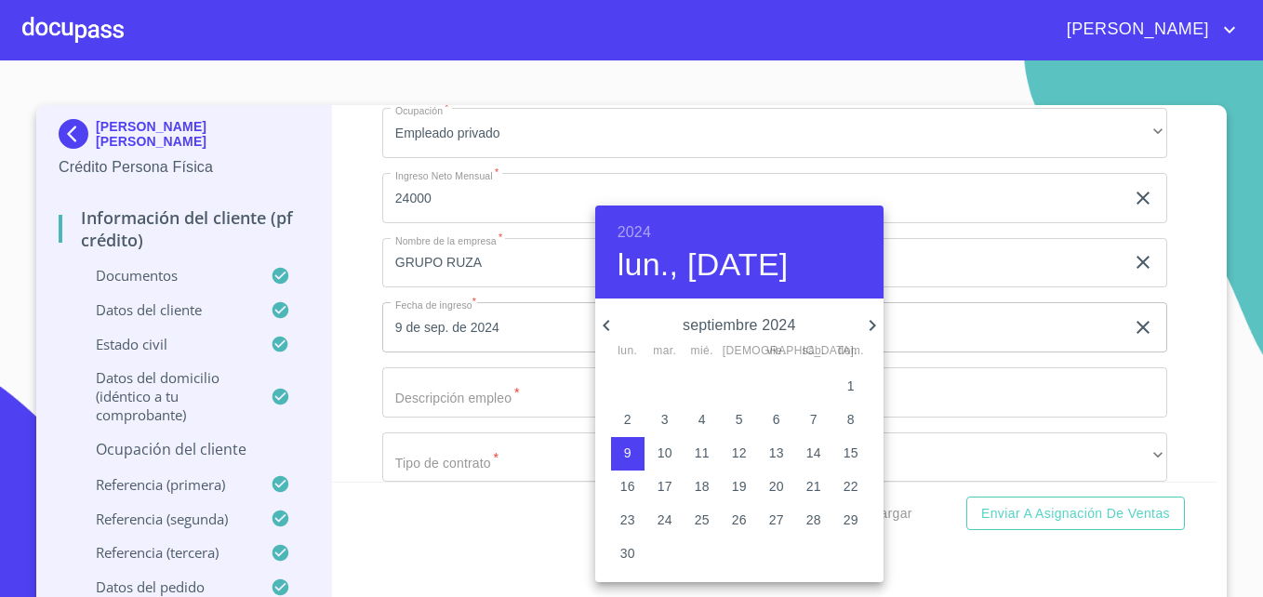
click at [603, 320] on icon "button" at bounding box center [606, 325] width 22 height 22
click at [741, 384] on p "1" at bounding box center [739, 386] width 7 height 19
type input "1 de ago. de 2024"
click at [357, 371] on div at bounding box center [631, 298] width 1263 height 597
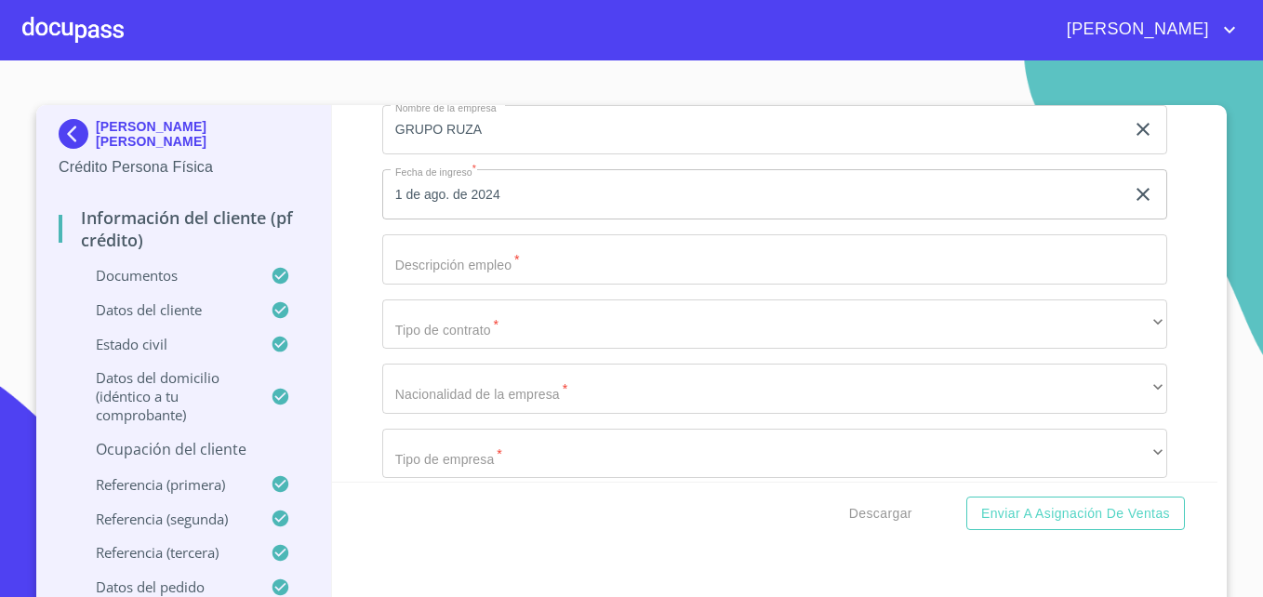
scroll to position [7347, 0]
click at [453, 274] on input "Documento de identificación   *" at bounding box center [774, 251] width 785 height 50
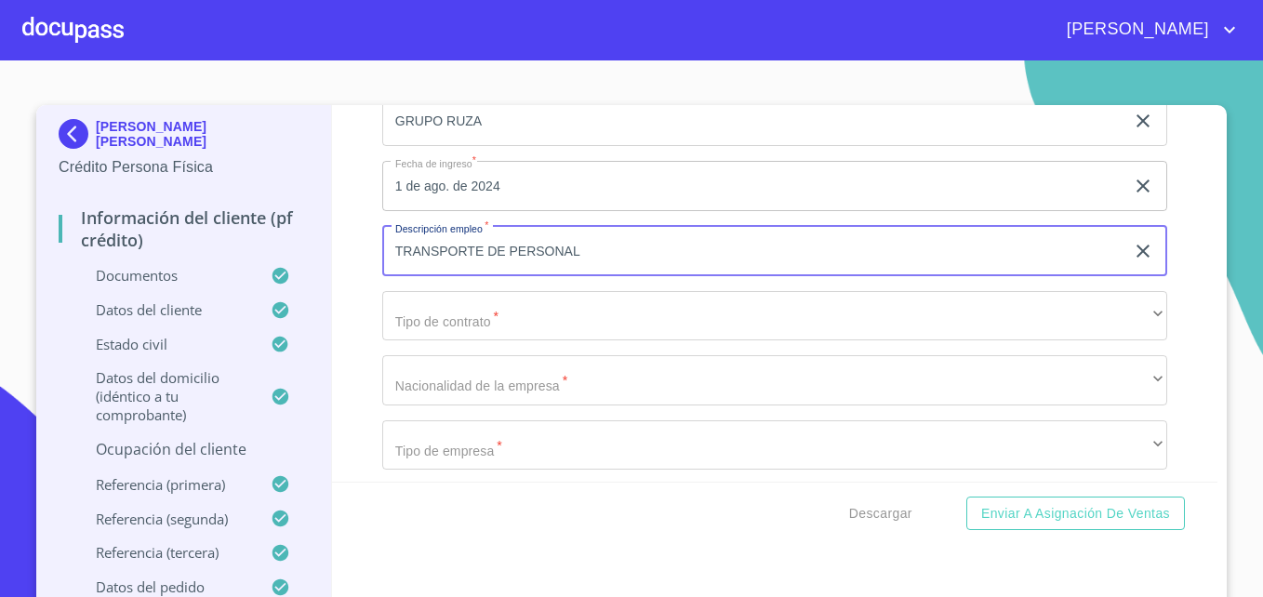
type input "TRANSPORTE DE PERSONAL"
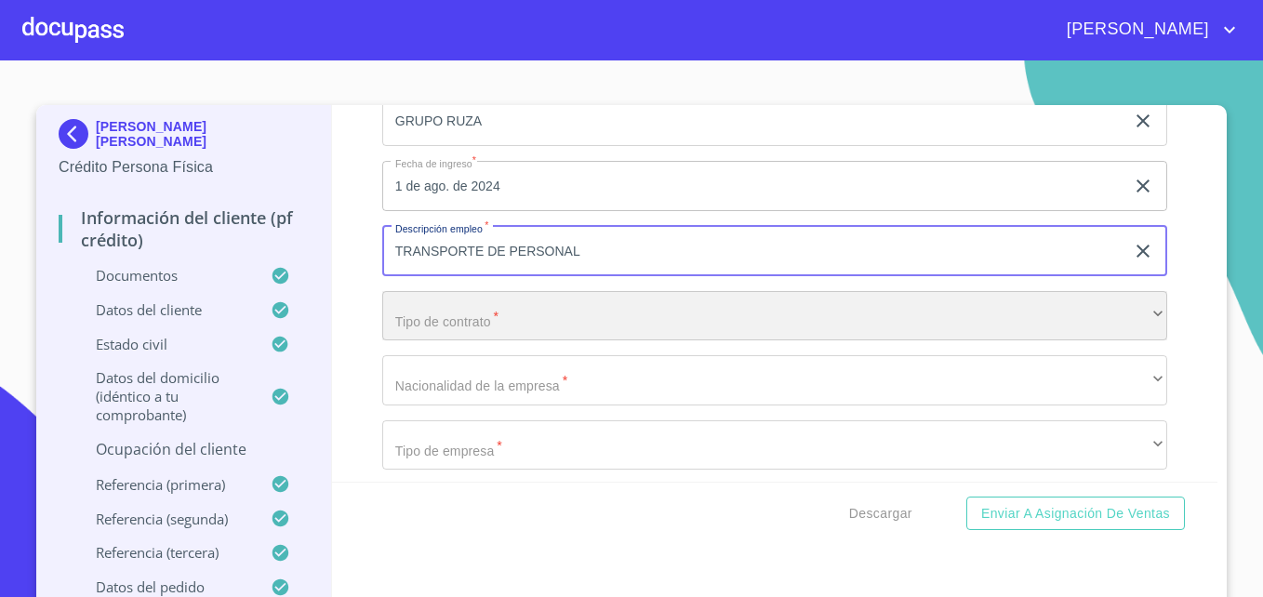
click at [457, 340] on div "​" at bounding box center [774, 316] width 785 height 50
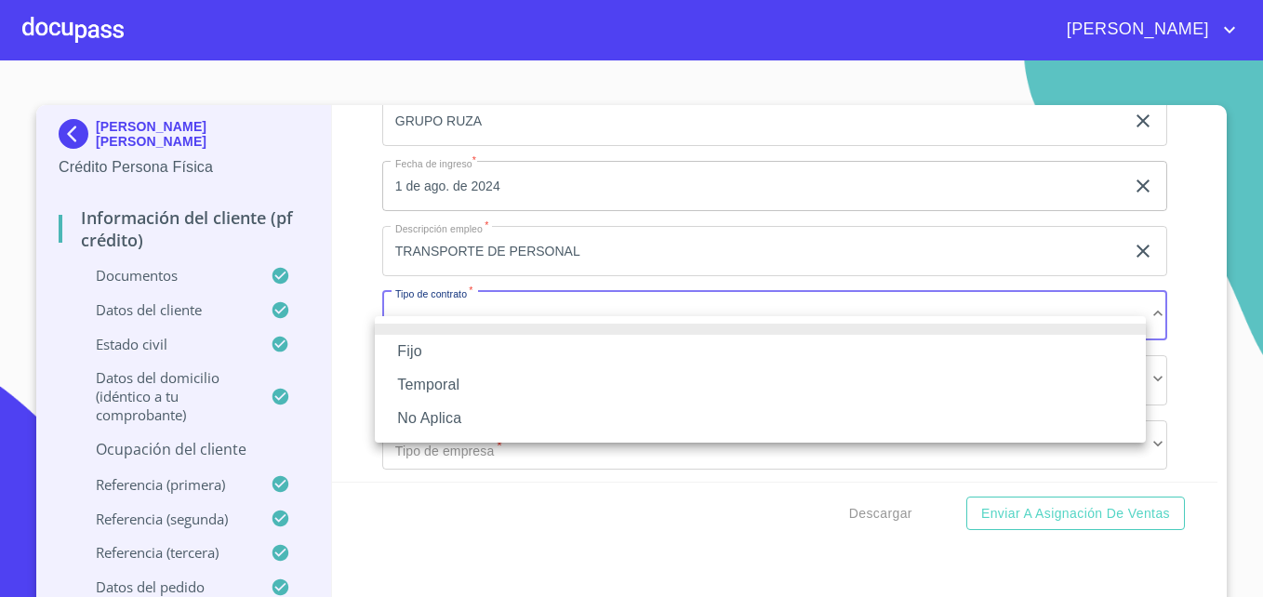
click at [423, 350] on li "Fijo" at bounding box center [760, 351] width 771 height 33
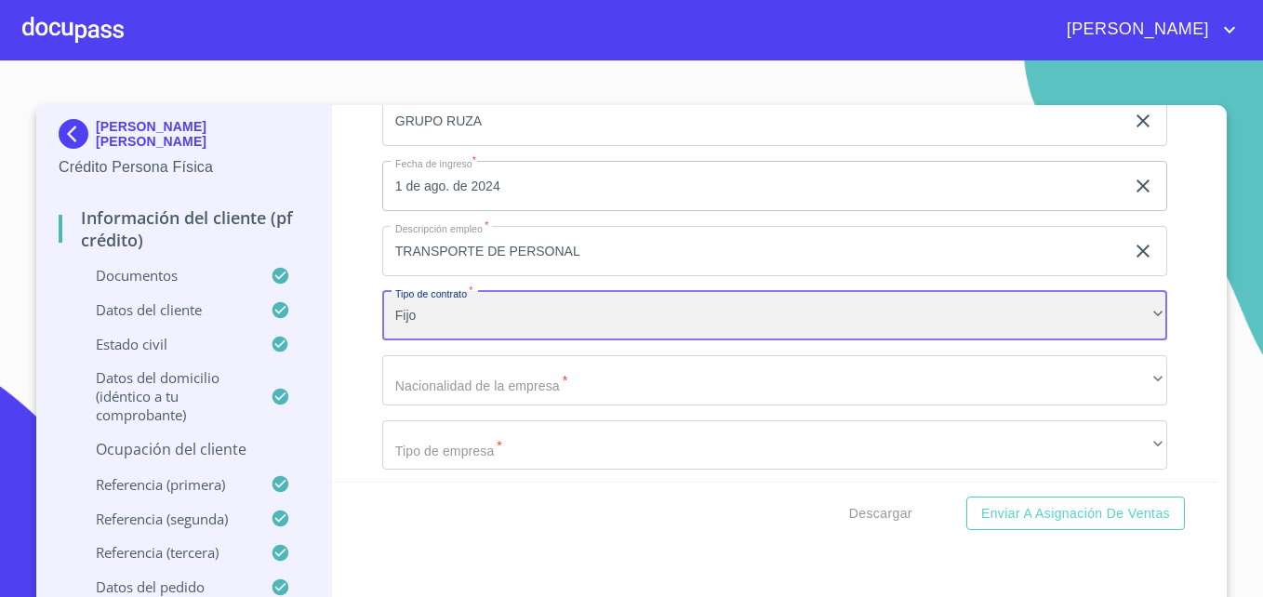
scroll to position [7434, 0]
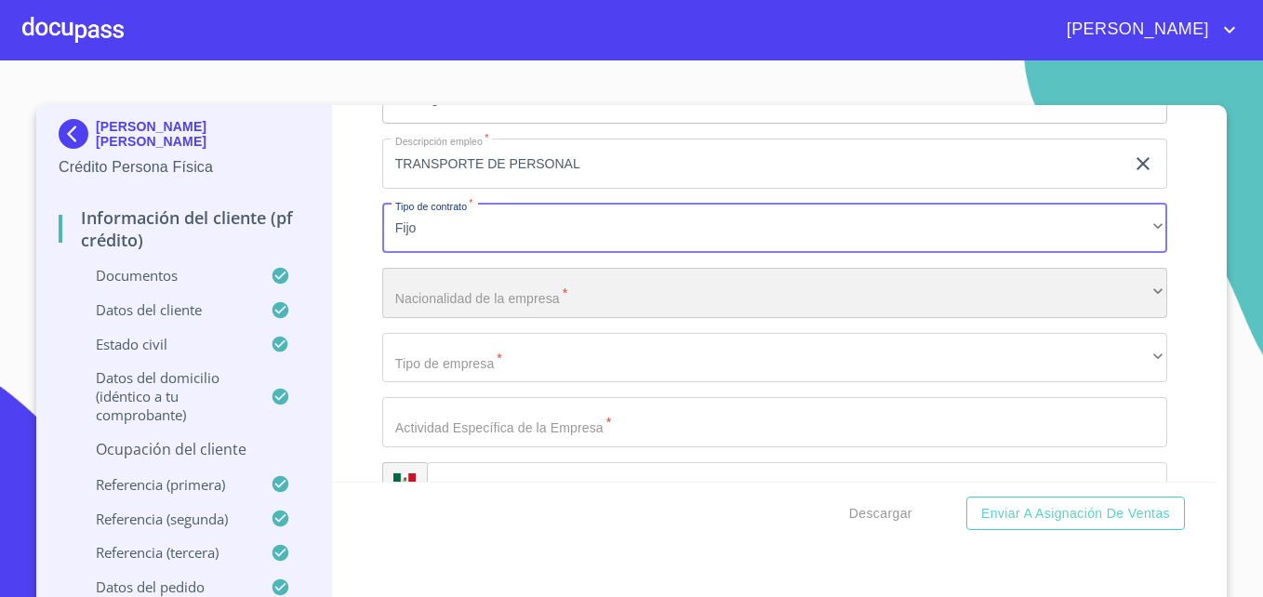
click at [450, 318] on div "​" at bounding box center [774, 293] width 785 height 50
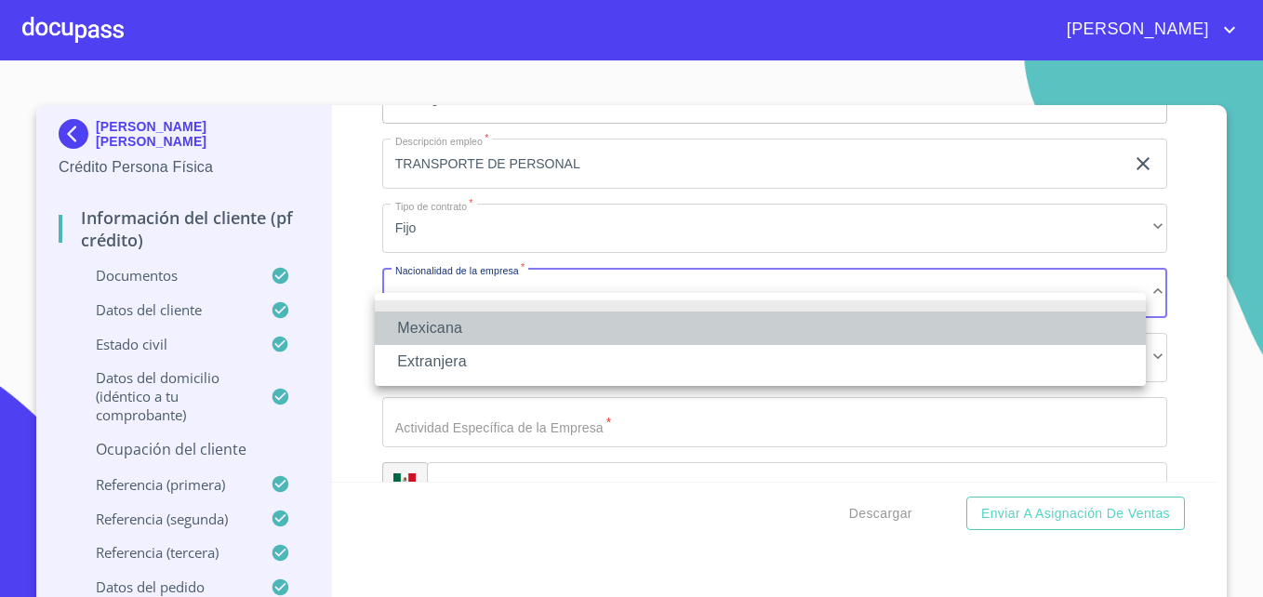
click at [444, 323] on li "Mexicana" at bounding box center [760, 328] width 771 height 33
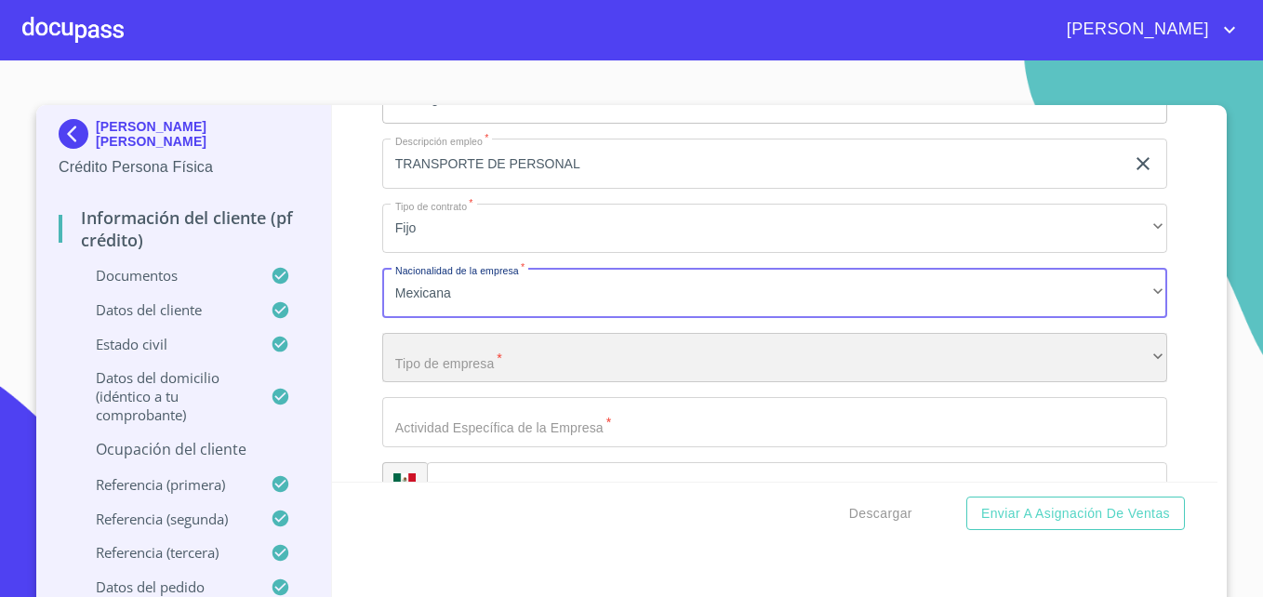
click at [441, 383] on div "​" at bounding box center [774, 358] width 785 height 50
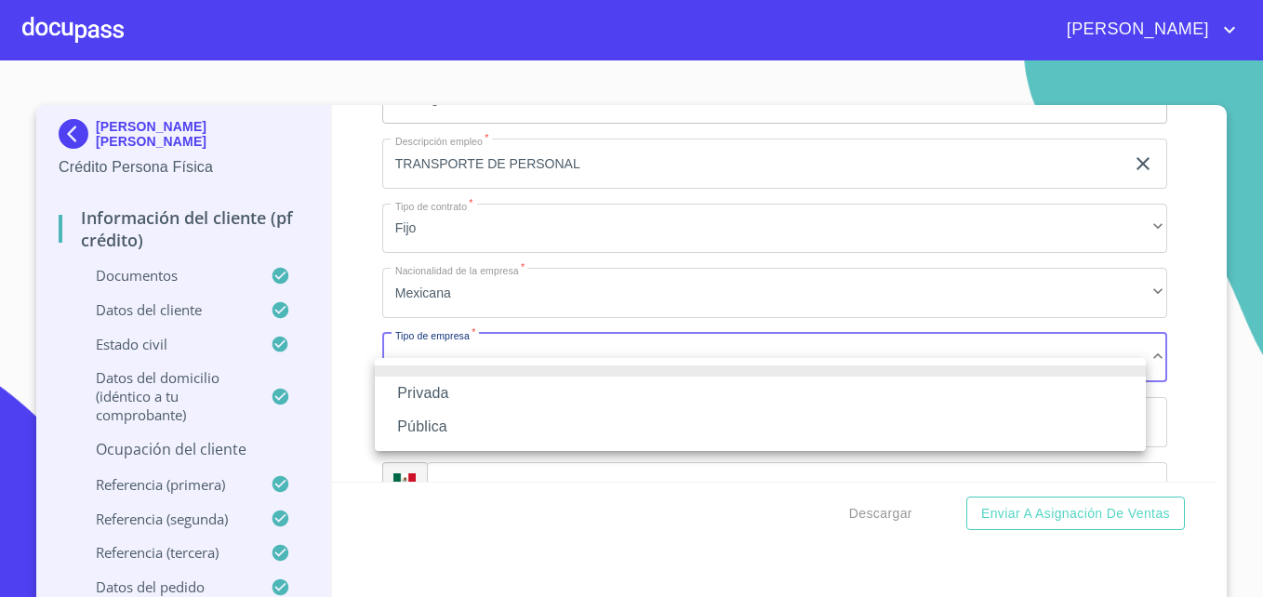
click at [425, 392] on li "Privada" at bounding box center [760, 393] width 771 height 33
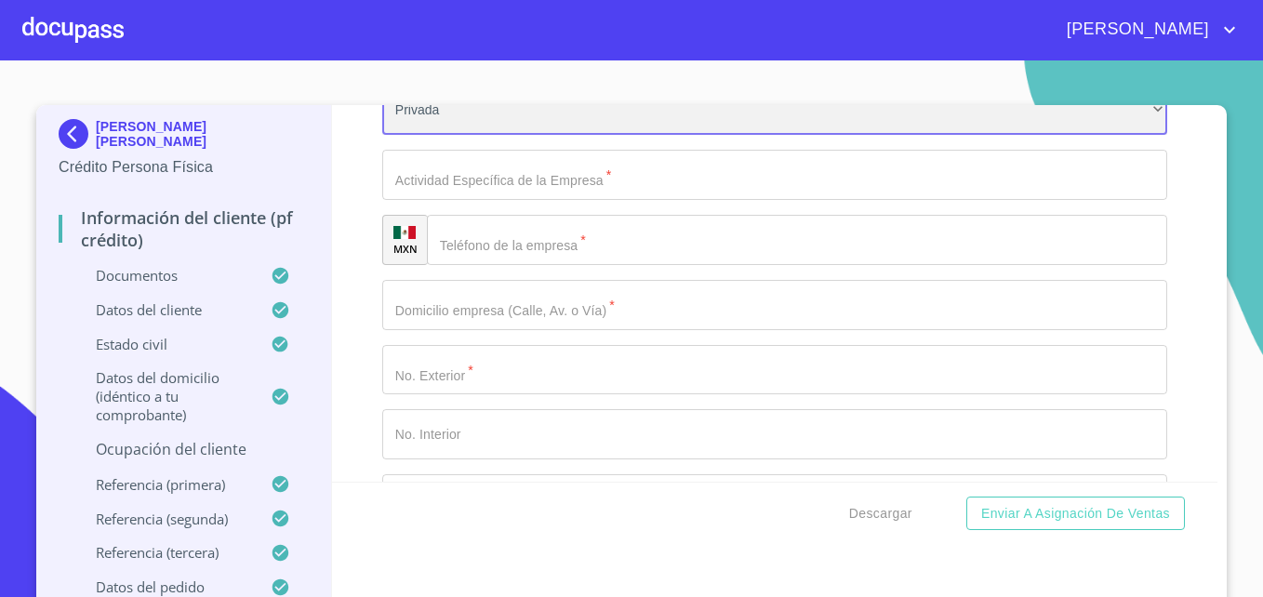
scroll to position [7682, 0]
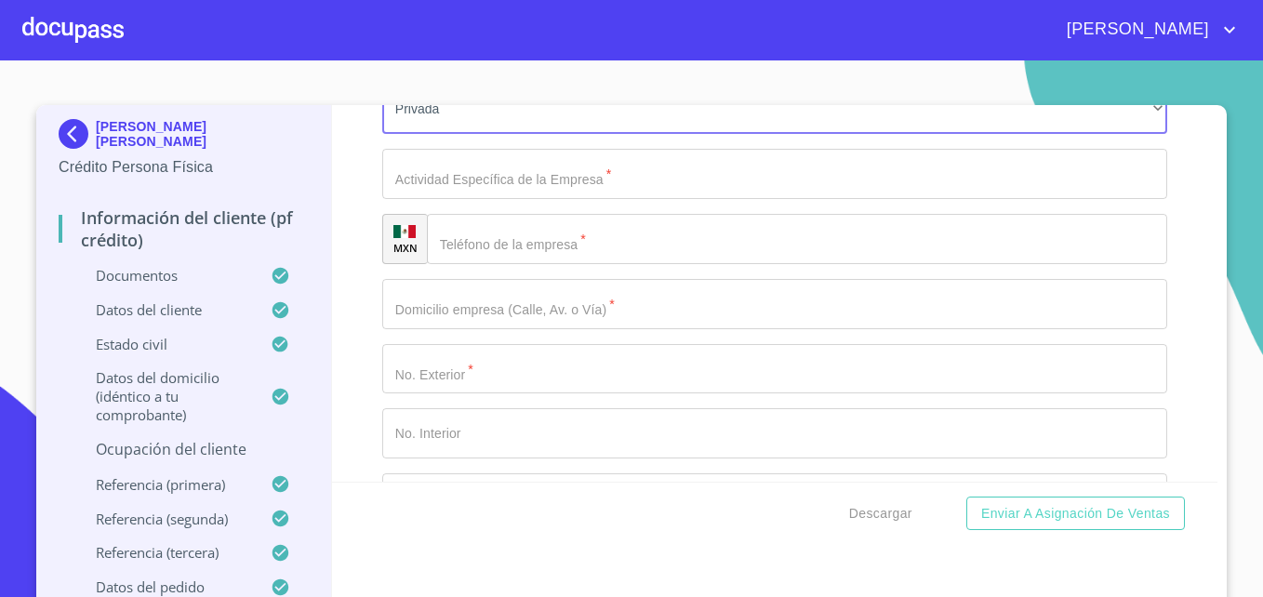
click at [569, 199] on input "Documento de identificación   *" at bounding box center [774, 174] width 785 height 50
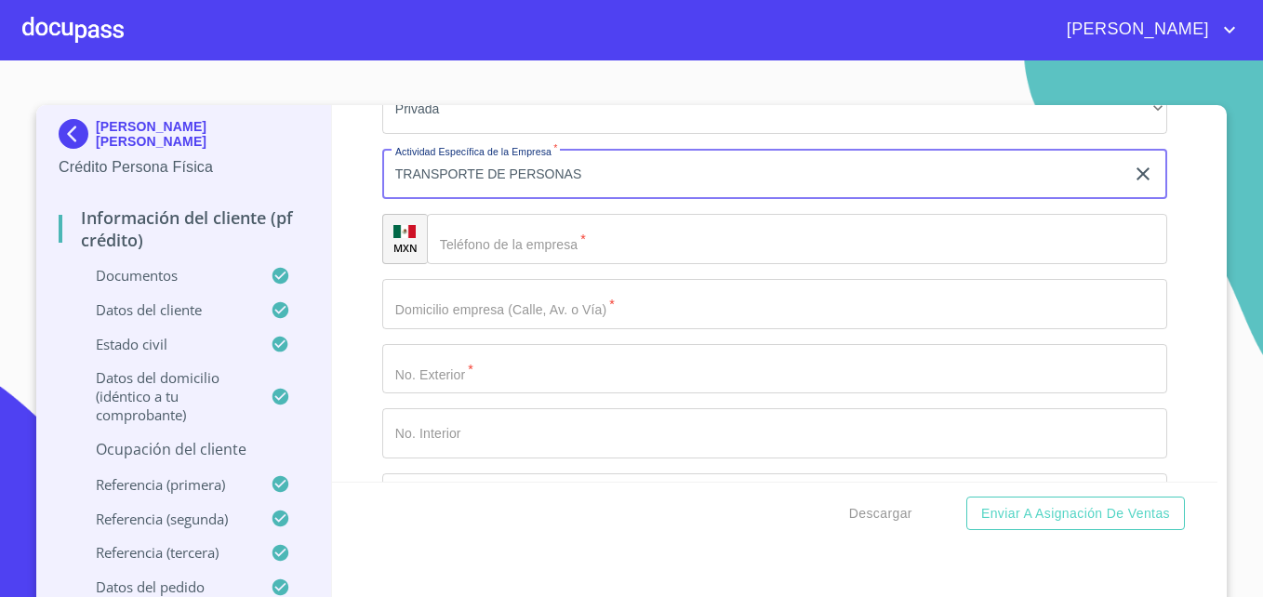
type input "TRANSPORTE DE PERSONAS"
click at [499, 263] on input "Documento de identificación   *" at bounding box center [797, 239] width 740 height 50
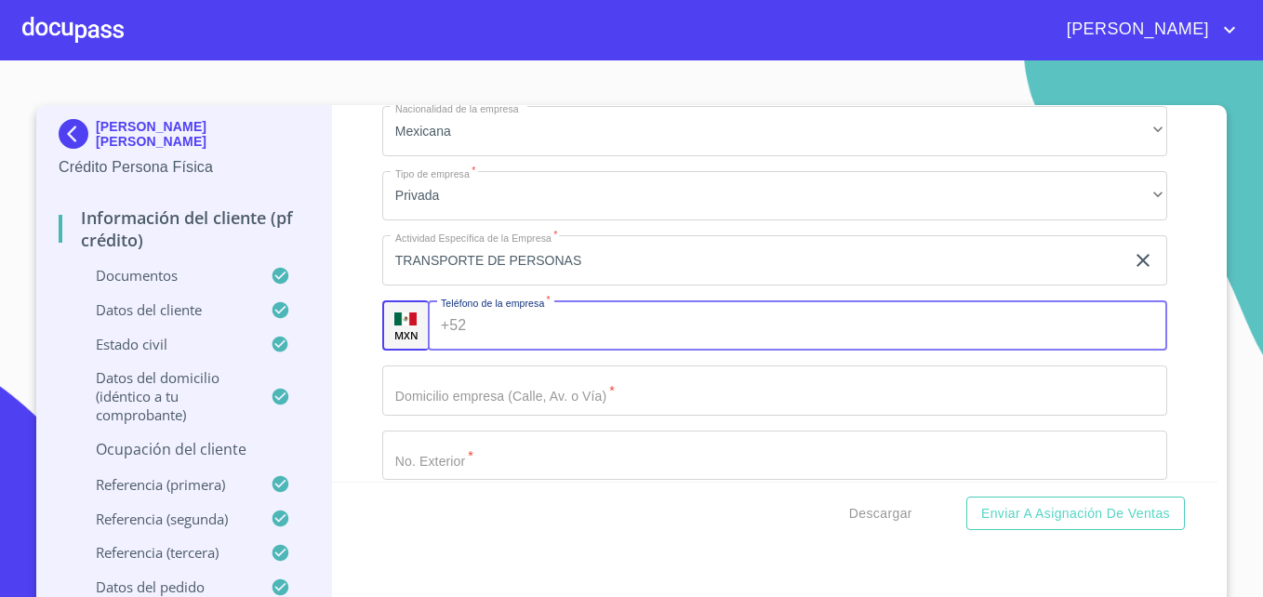
scroll to position [7595, 0]
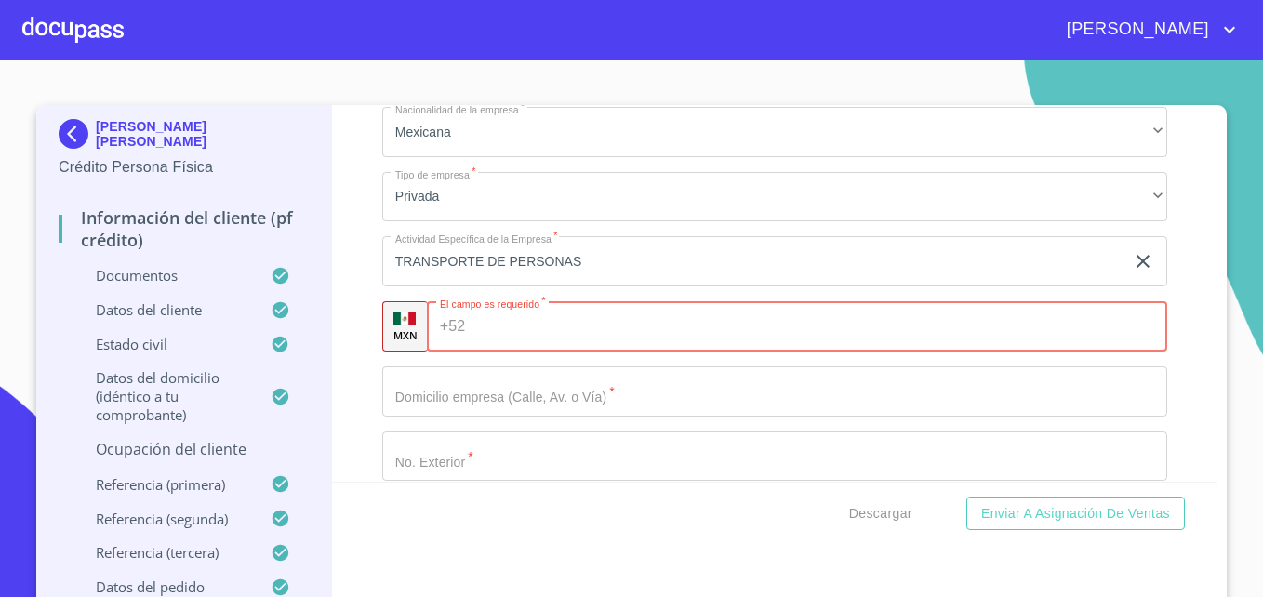
click at [535, 347] on input "Documento de identificación   *" at bounding box center [820, 326] width 694 height 50
paste input "(33)22891183"
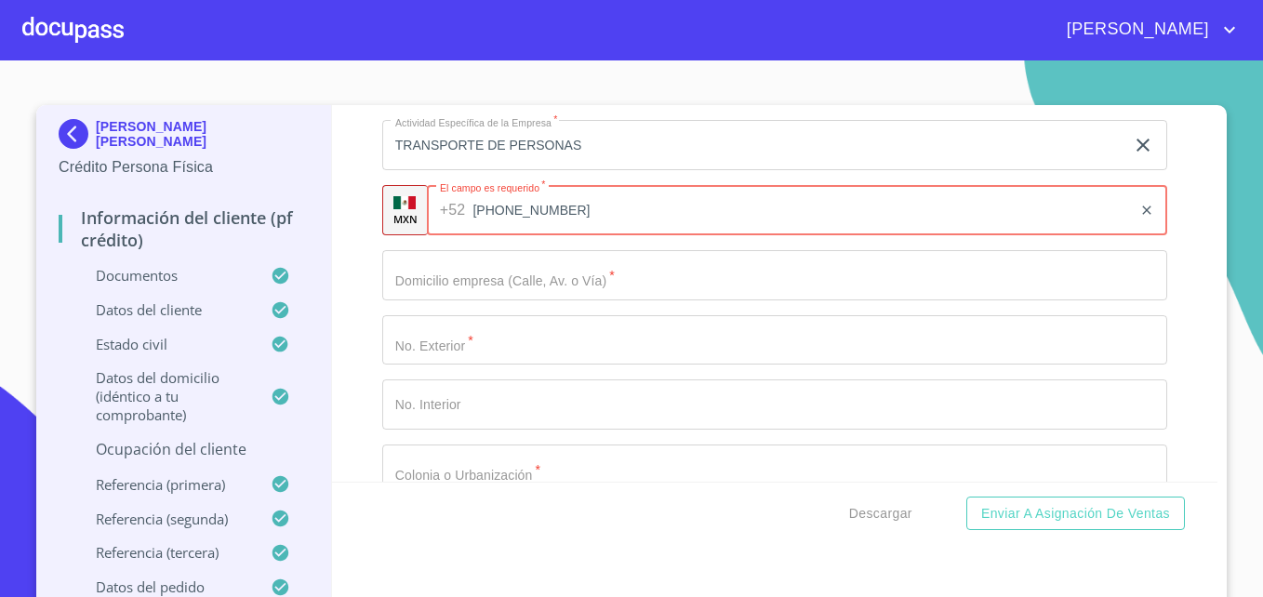
scroll to position [7726, 0]
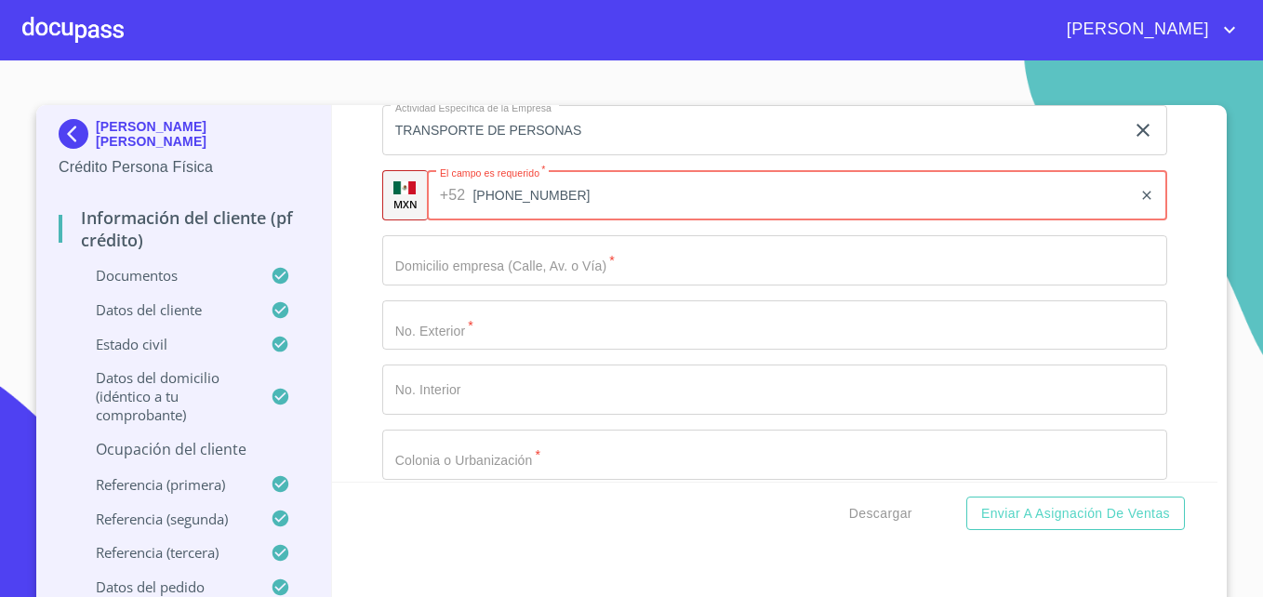
type input "(33)22891183"
click at [578, 286] on input "Documento de identificación   *" at bounding box center [774, 260] width 785 height 50
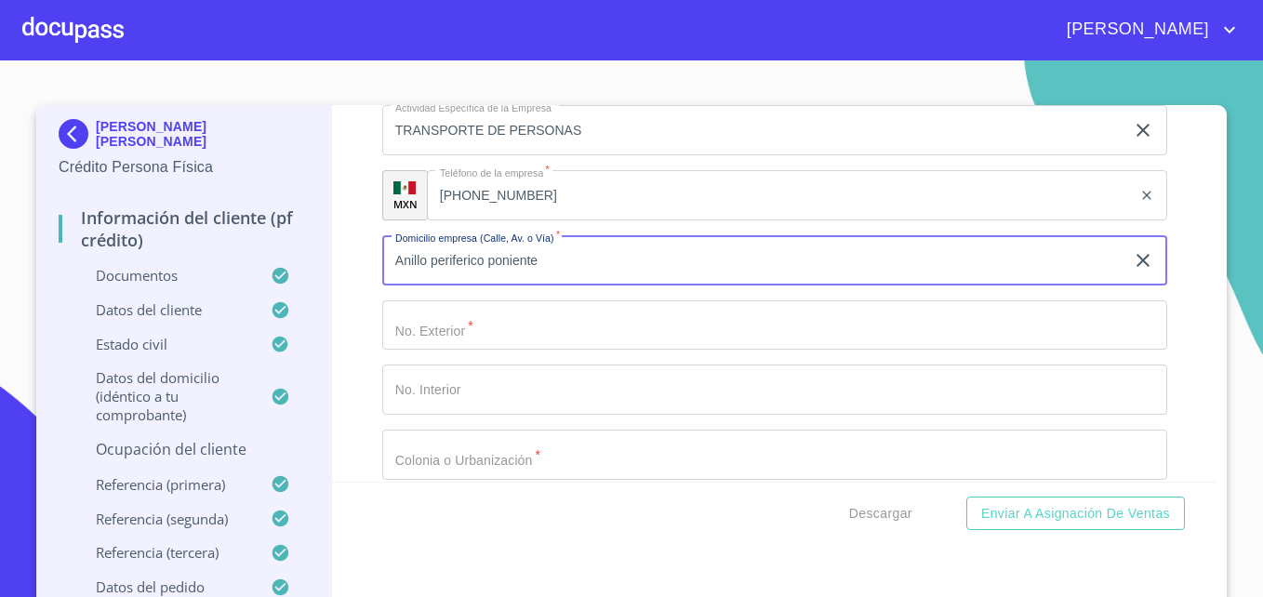
type input "Anillo periferico poniente"
click at [450, 349] on input "Documento de identificación   *" at bounding box center [774, 325] width 785 height 50
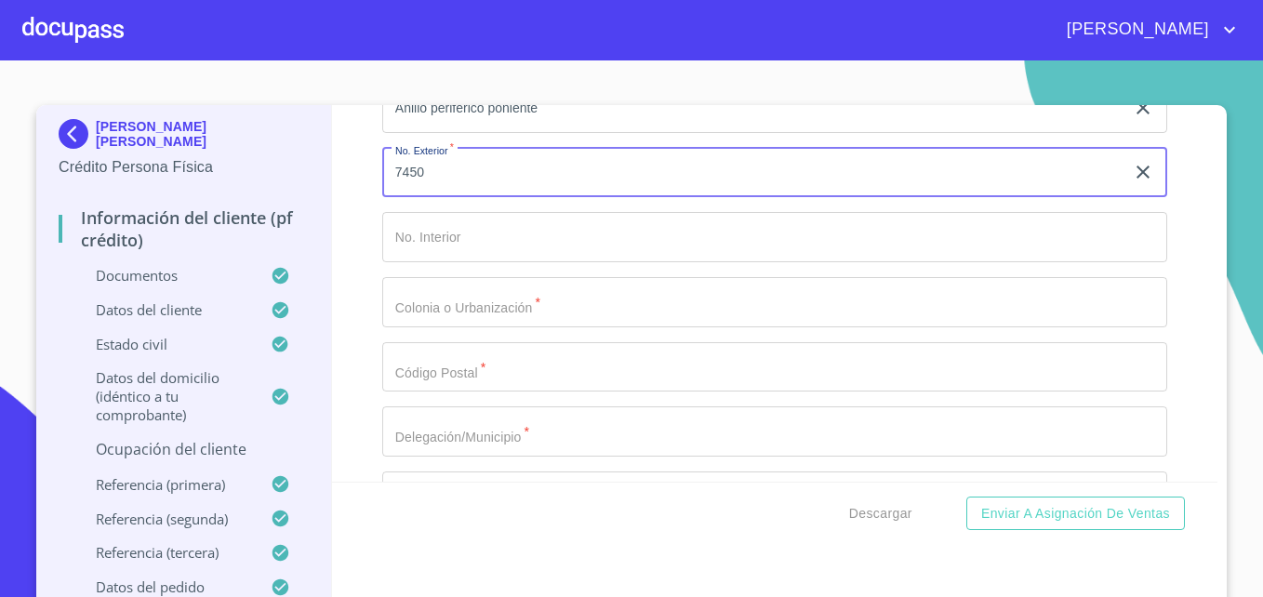
scroll to position [7880, 0]
type input "7450"
click at [508, 326] on input "Documento de identificación   *" at bounding box center [774, 301] width 785 height 50
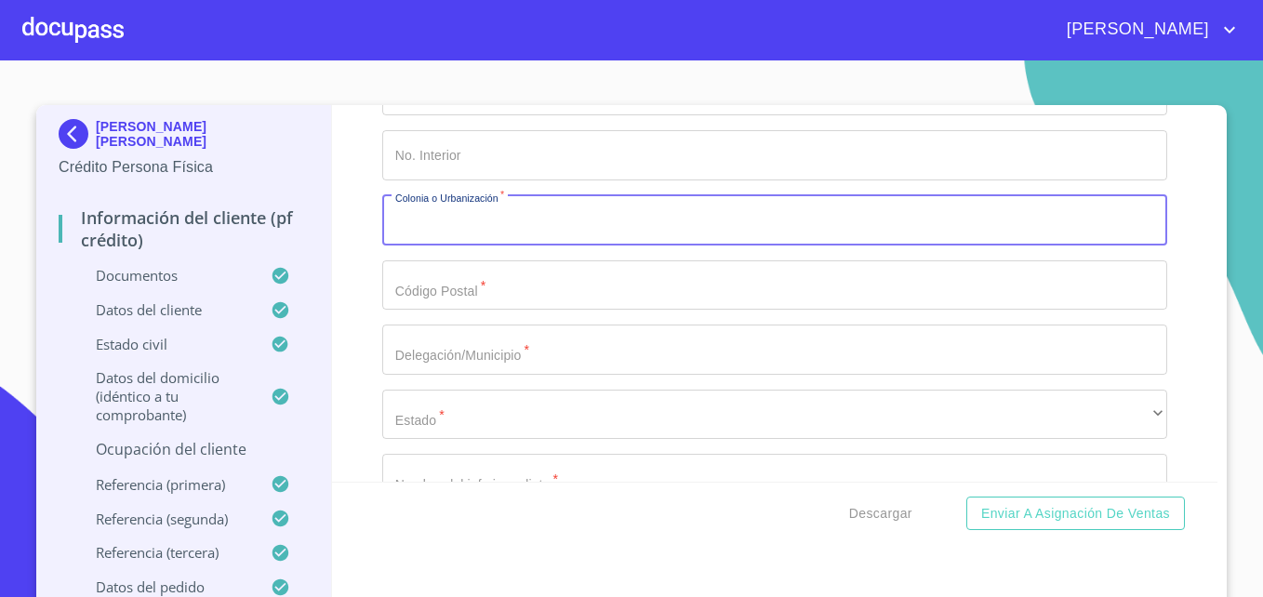
scroll to position [7973, 0]
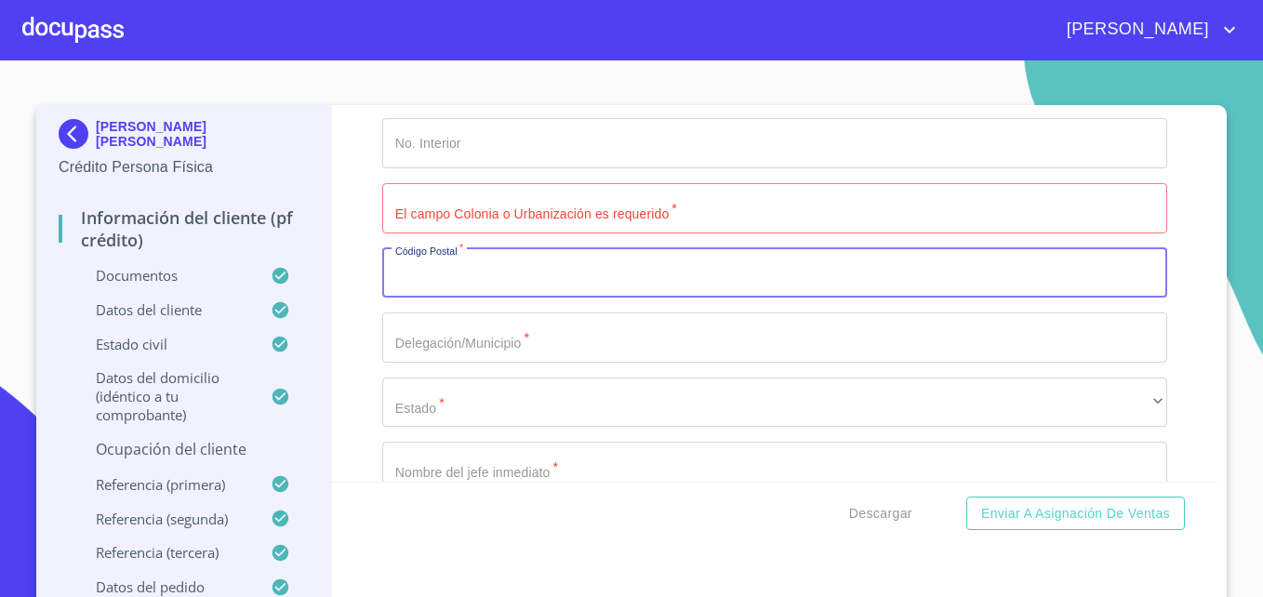
click at [528, 299] on input "Documento de identificación   *" at bounding box center [774, 273] width 785 height 50
type input "45012"
click at [513, 363] on input "Documento de identificación   *" at bounding box center [774, 338] width 785 height 50
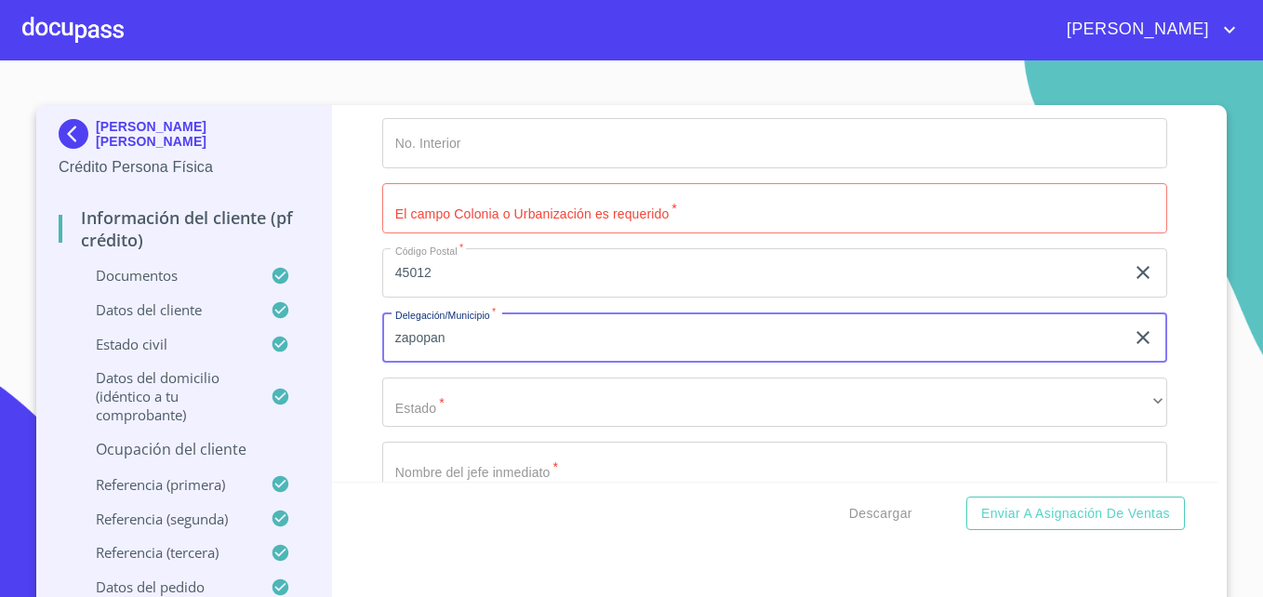
type input "zapopan"
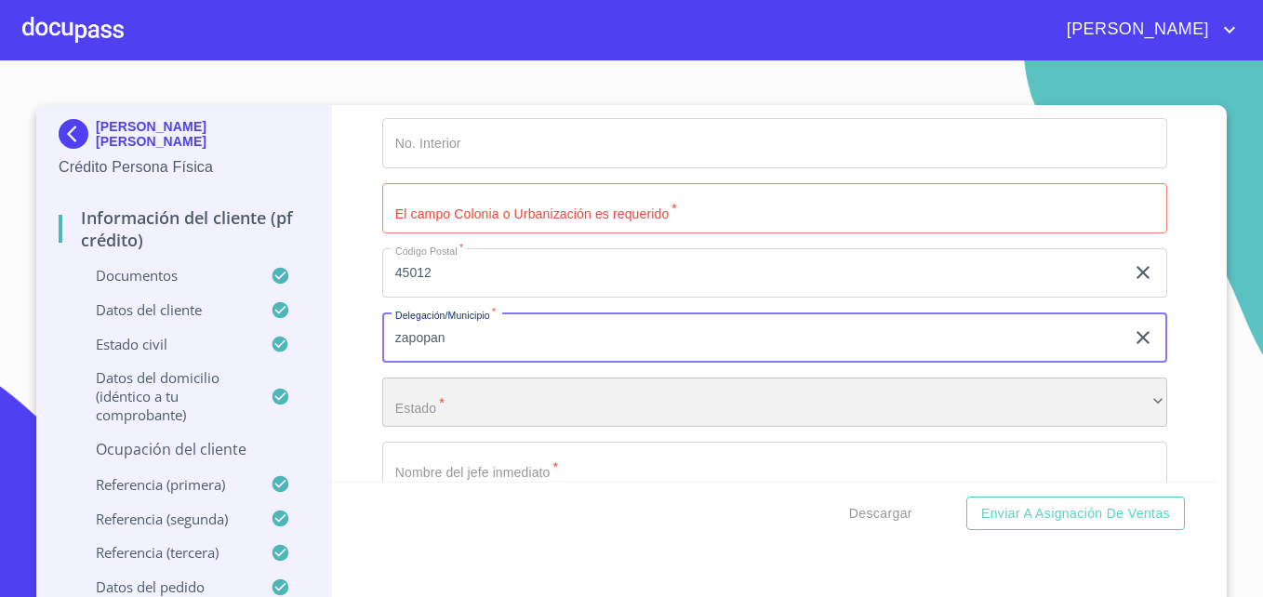
click at [446, 416] on div "​" at bounding box center [774, 403] width 785 height 50
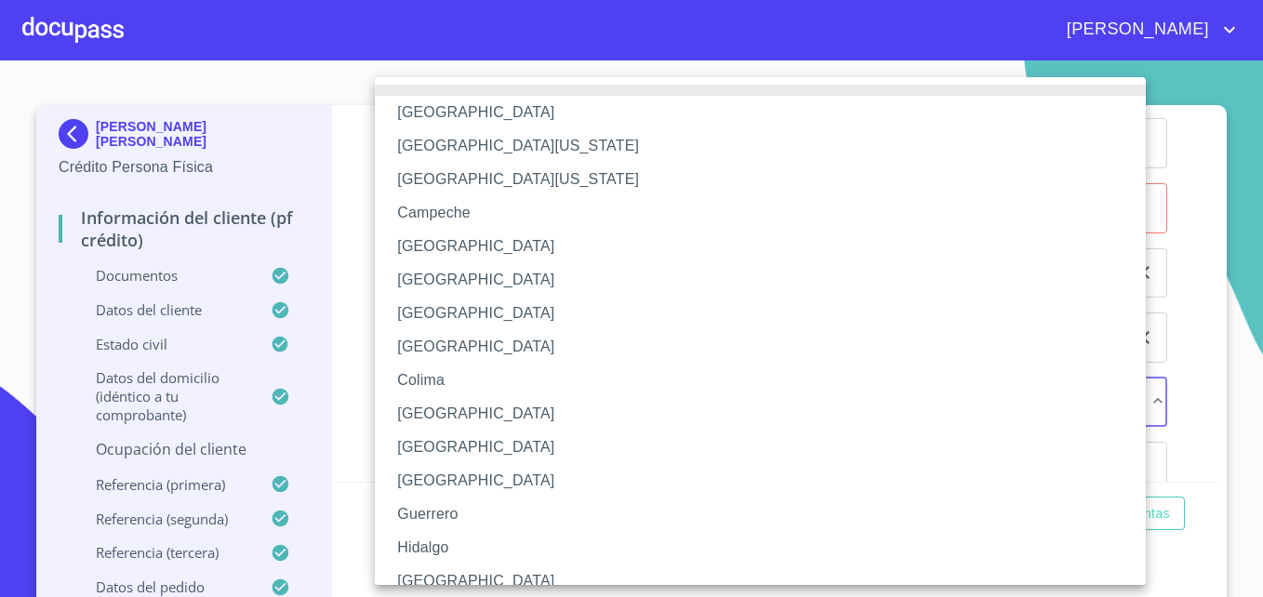
click at [428, 566] on li "[GEOGRAPHIC_DATA]" at bounding box center [767, 581] width 785 height 33
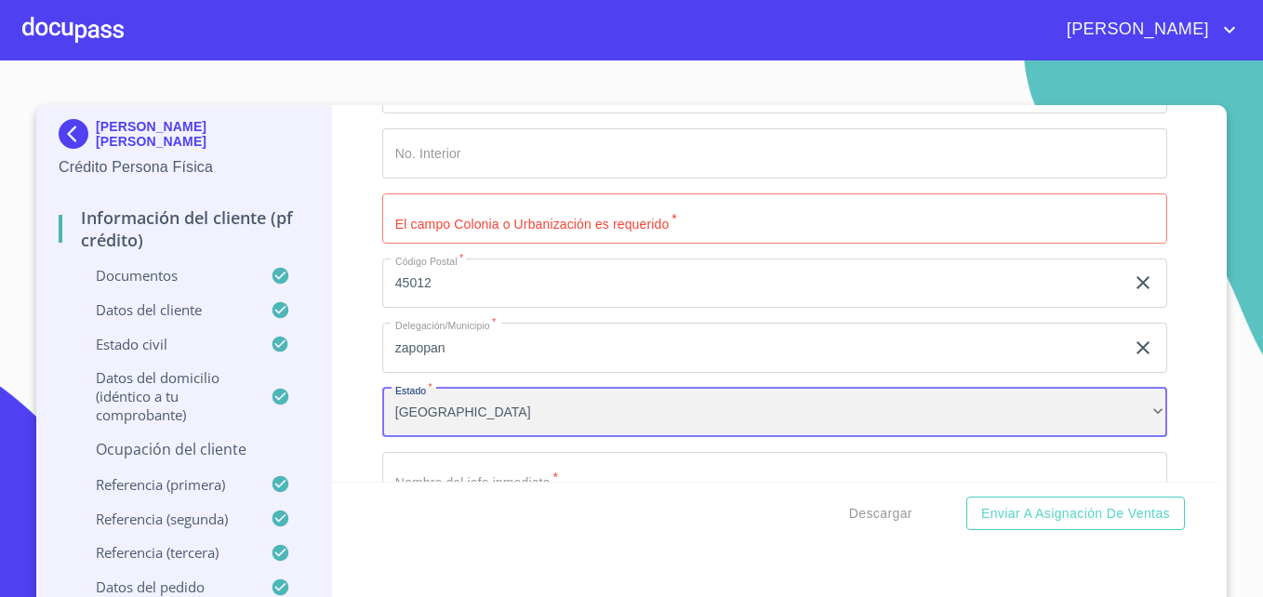
scroll to position [7961, 0]
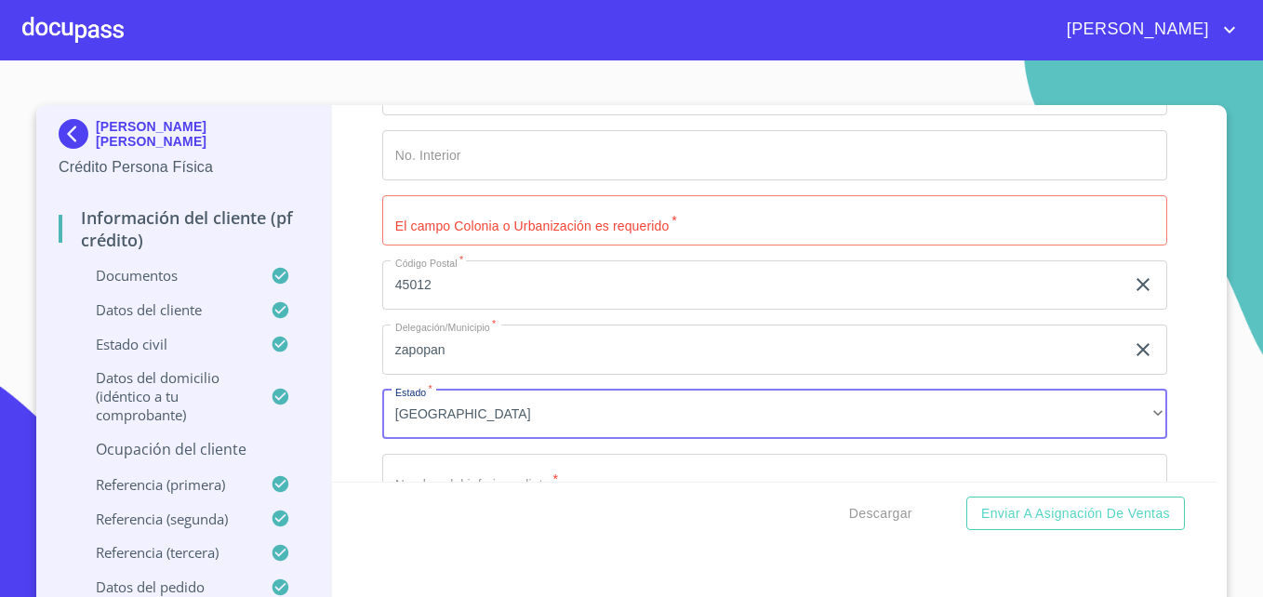
click at [463, 246] on input "Documento de identificación   *" at bounding box center [774, 220] width 785 height 50
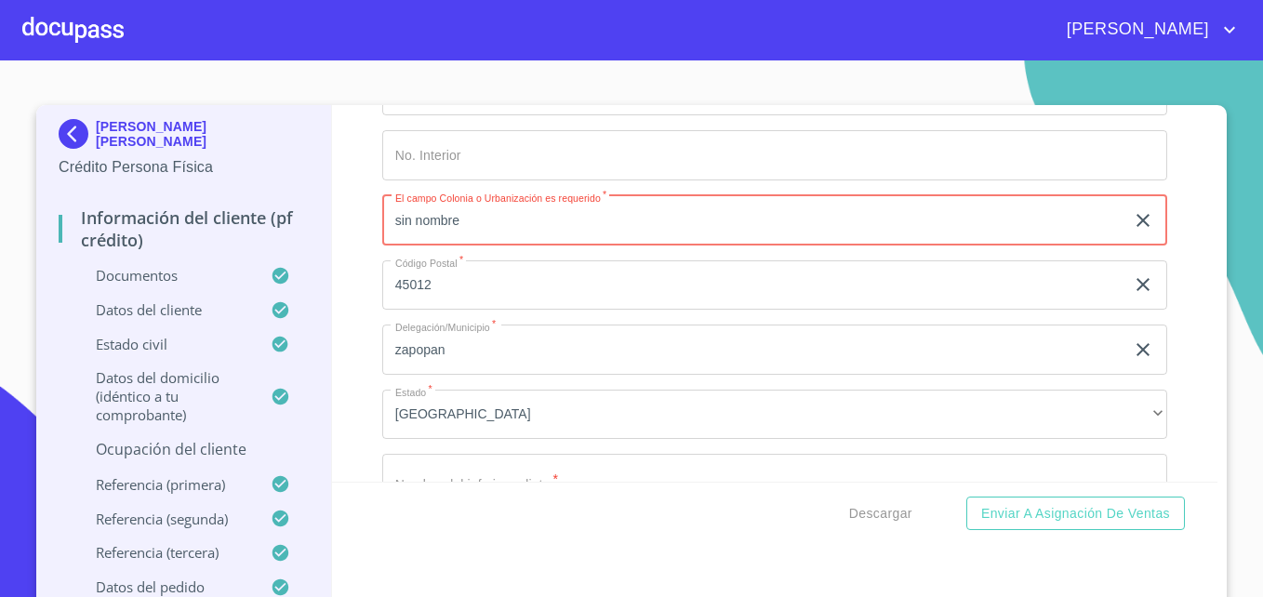
type input "sin nombre"
click at [352, 302] on div "Información del cliente (PF crédito) Documentos Documento de identificación   *…" at bounding box center [775, 293] width 886 height 377
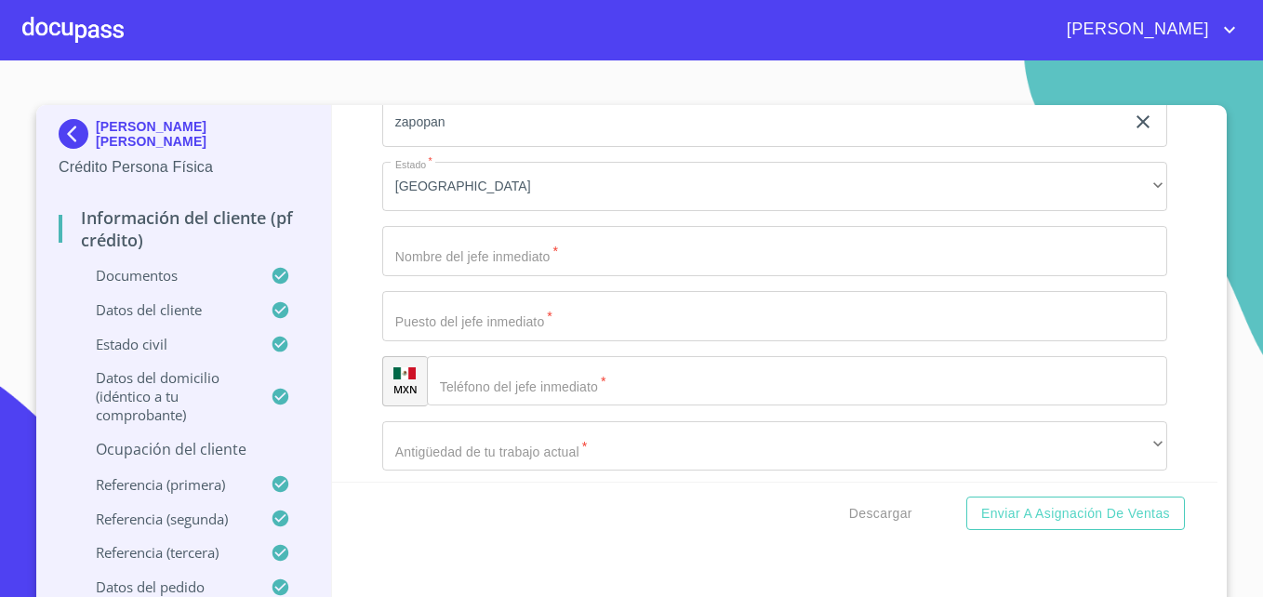
scroll to position [8191, 0]
click at [472, 273] on input "Documento de identificación   *" at bounding box center [774, 248] width 785 height 50
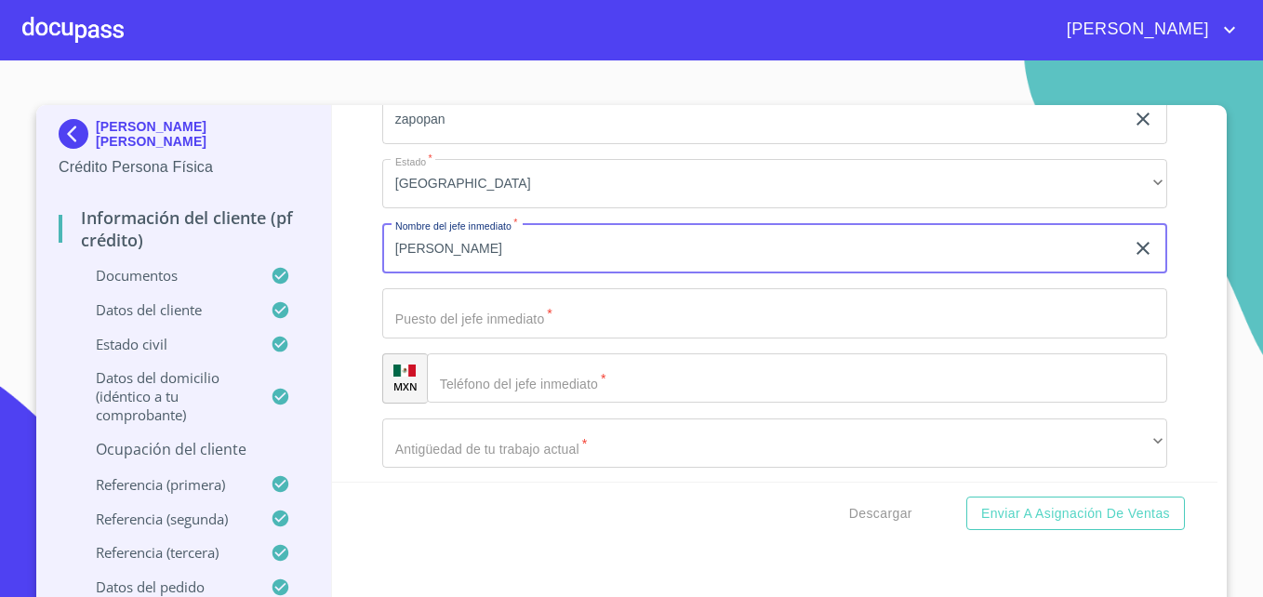
type input "Juan Salcedo"
click at [467, 338] on input "Documento de identificación   *" at bounding box center [774, 313] width 785 height 50
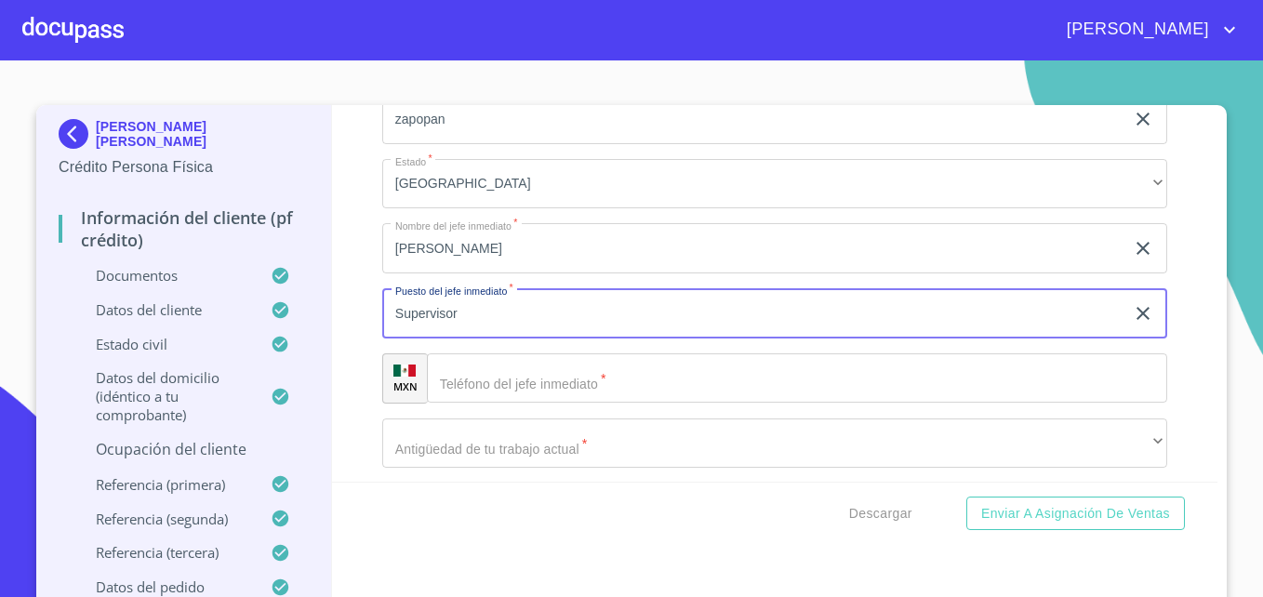
type input "Supervisor"
click at [487, 404] on input "Documento de identificación   *" at bounding box center [797, 378] width 740 height 50
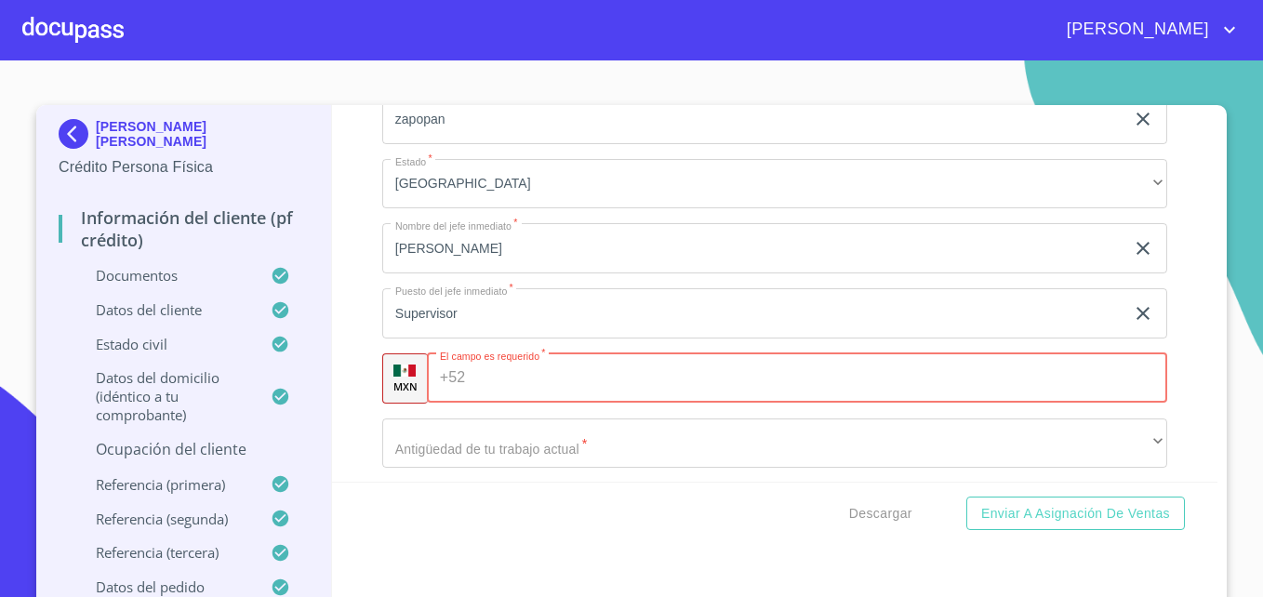
click at [542, 404] on input "Documento de identificación   *" at bounding box center [820, 378] width 694 height 50
paste input "(33)22891183"
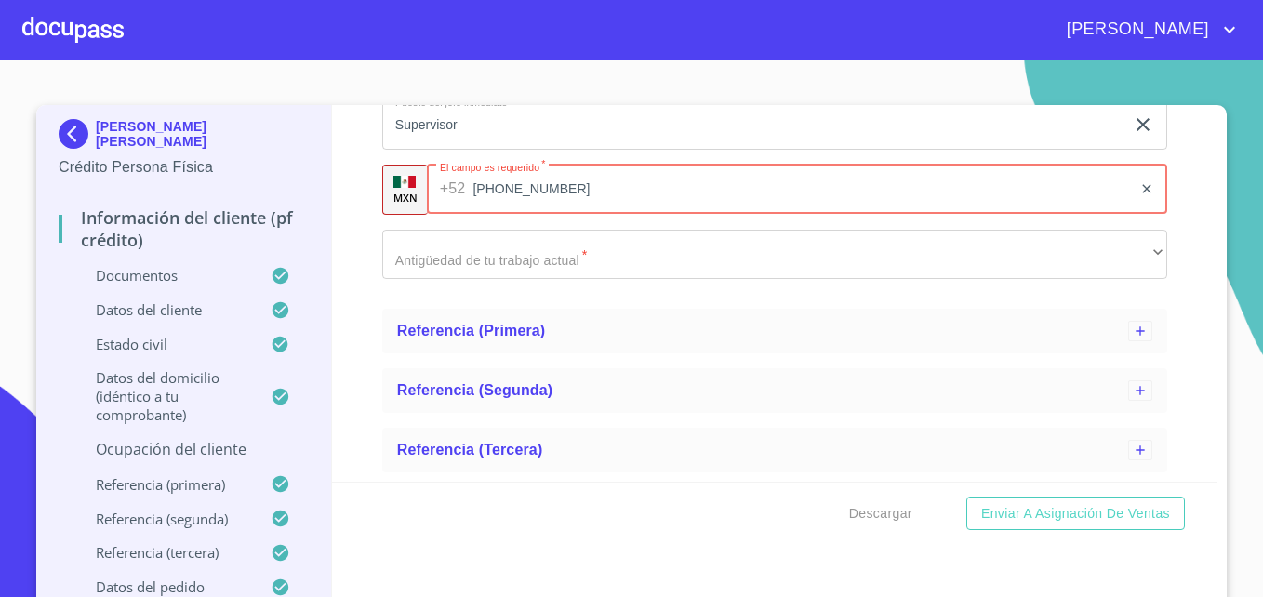
scroll to position [8382, 0]
type input "(33)22891183"
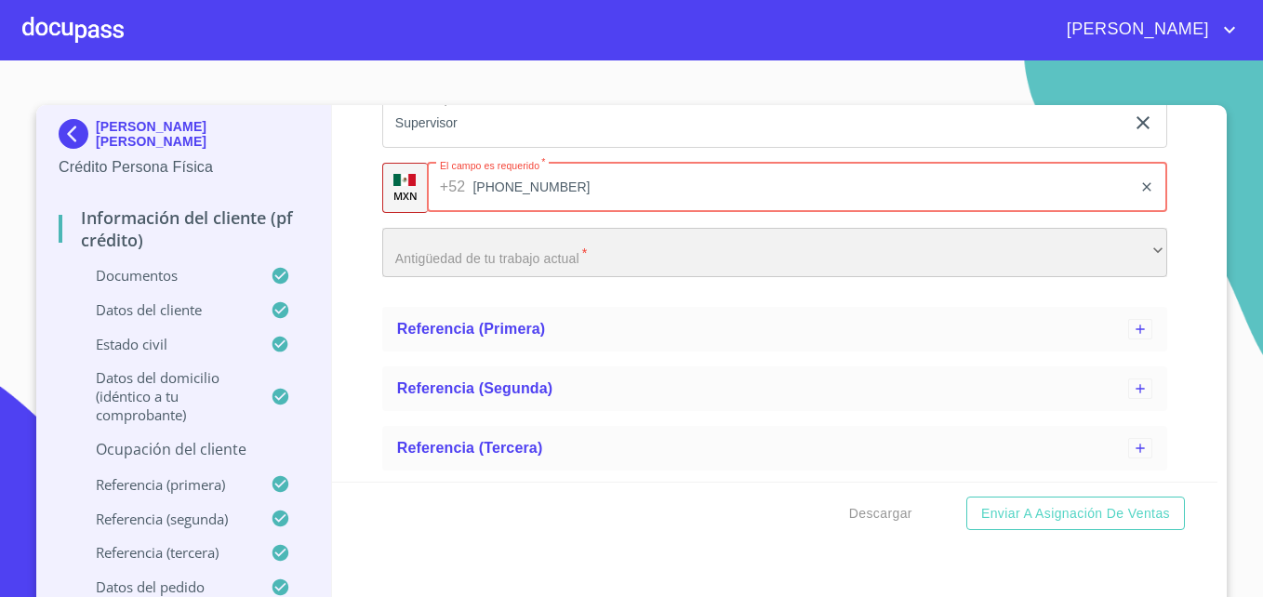
click at [641, 271] on div "​" at bounding box center [774, 253] width 785 height 50
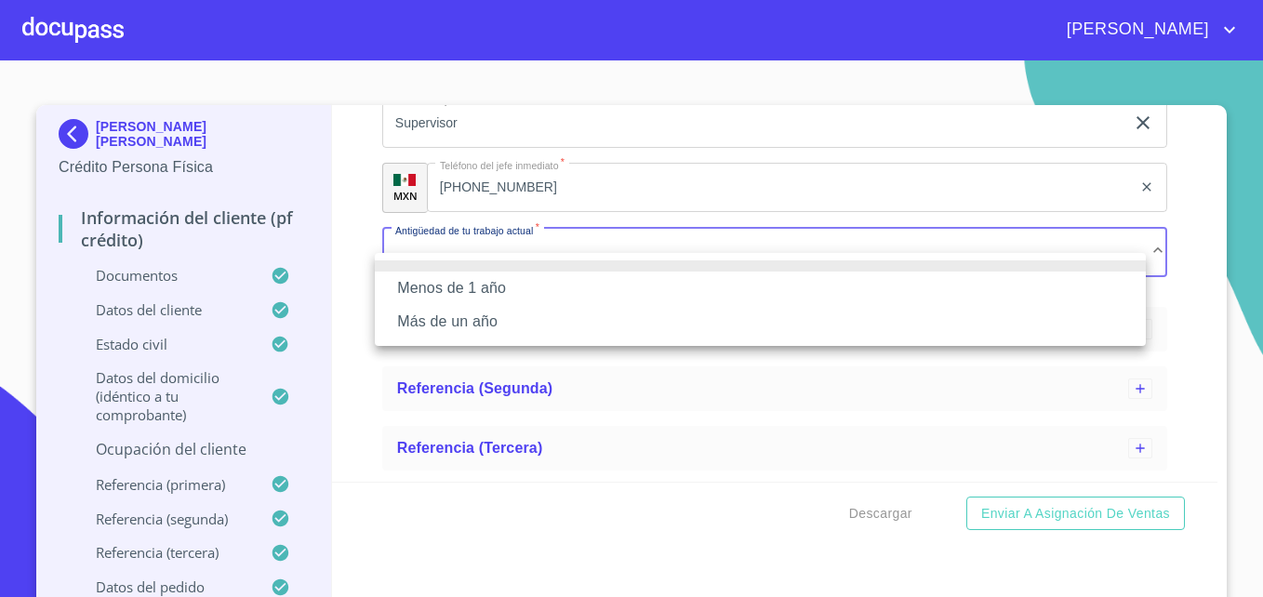
click at [460, 321] on li "Más de un año" at bounding box center [760, 321] width 771 height 33
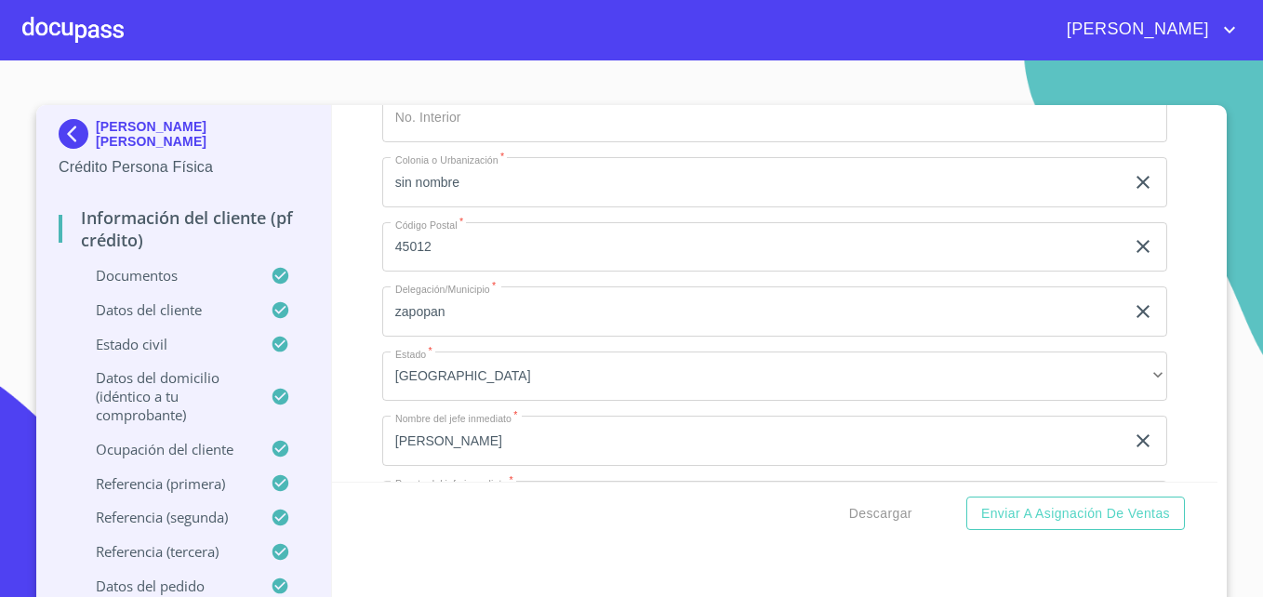
scroll to position [7995, 0]
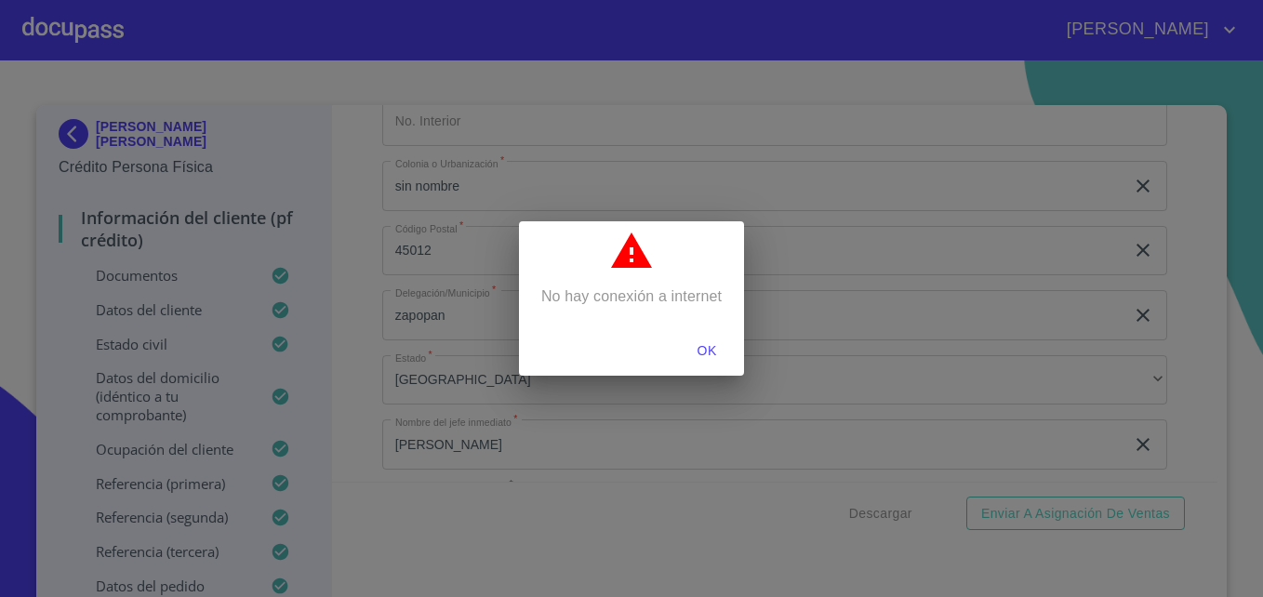
click at [701, 346] on span "OK" at bounding box center [707, 351] width 45 height 23
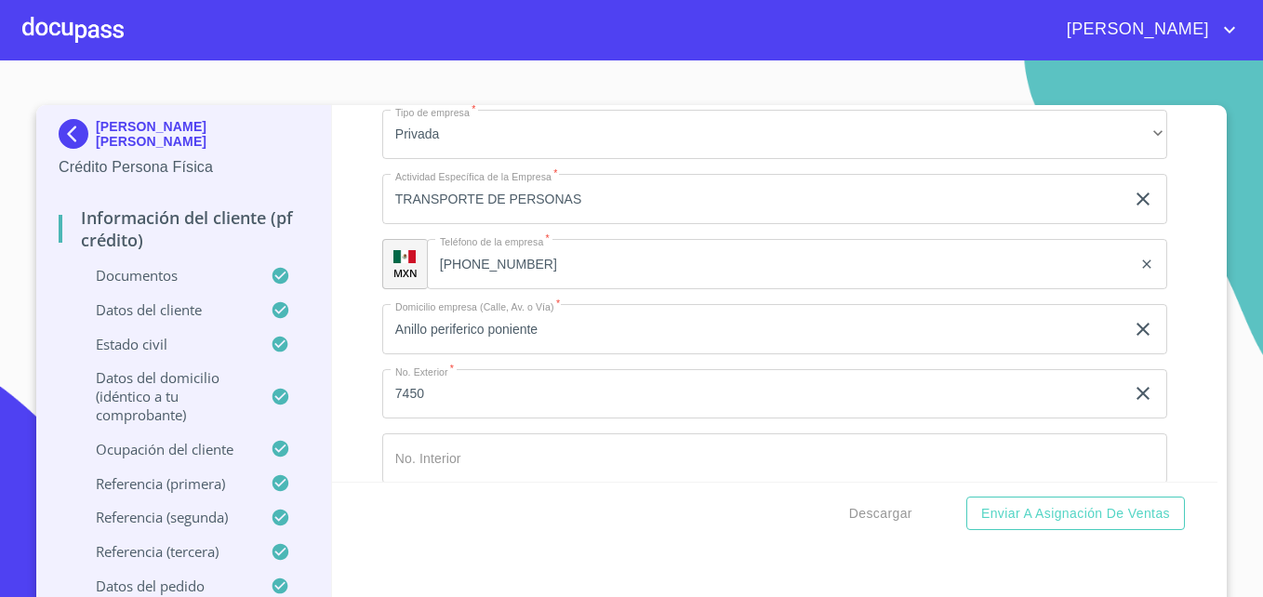
scroll to position [7664, 0]
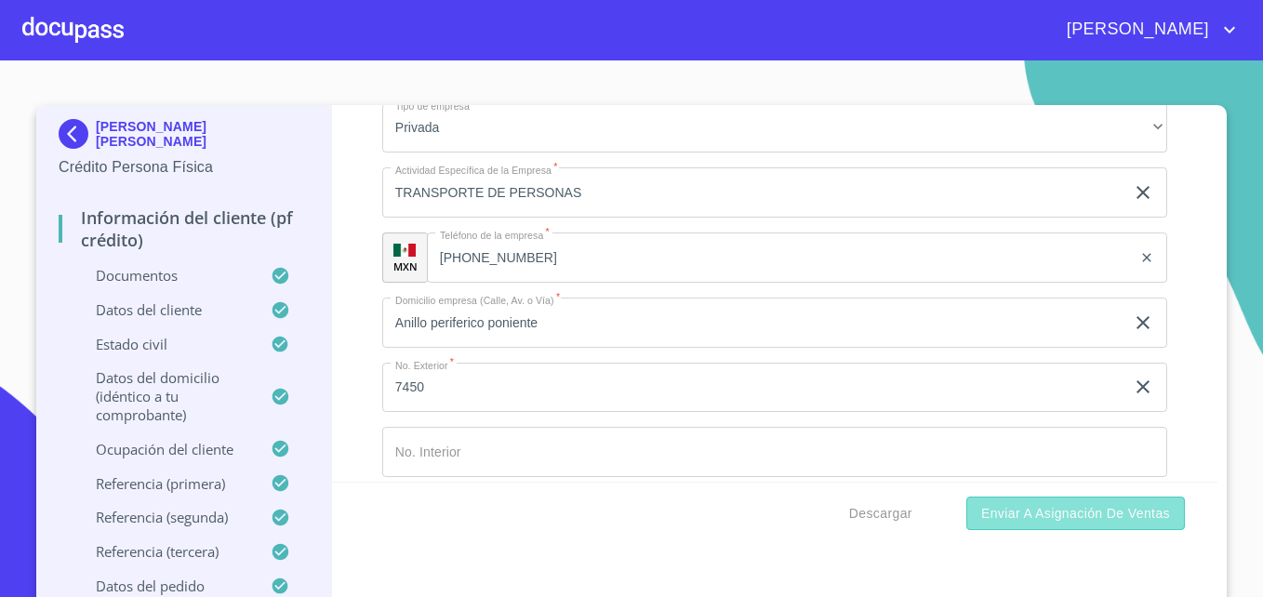
click at [1009, 518] on span "Enviar a Asignación de Ventas" at bounding box center [1075, 513] width 189 height 23
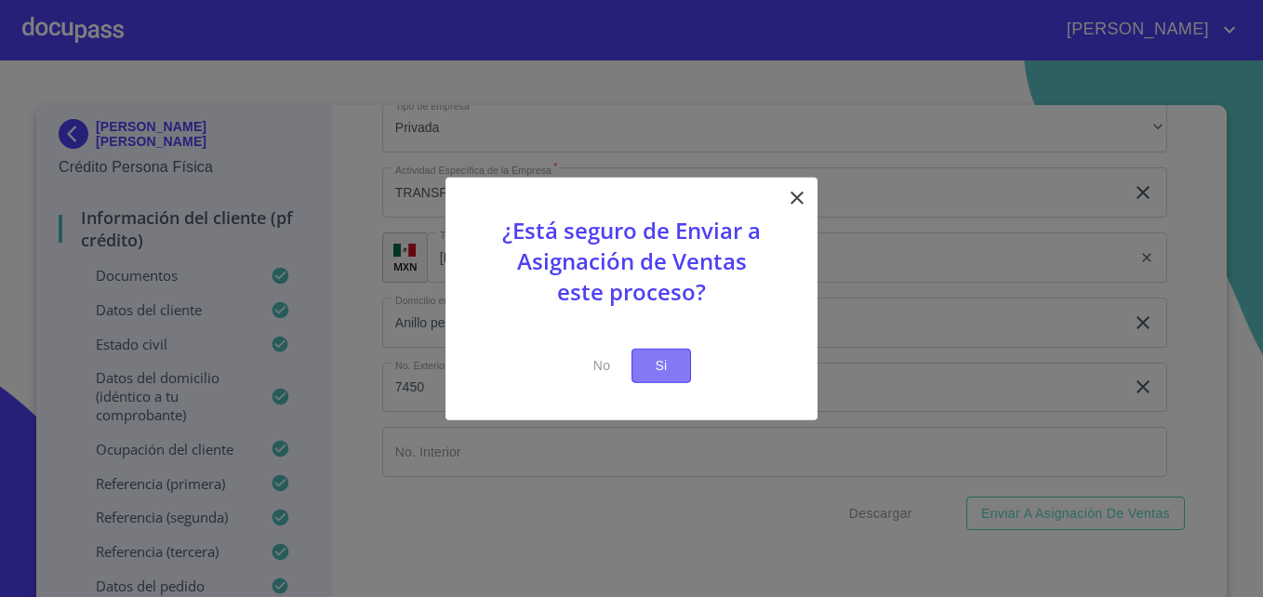
click at [659, 365] on span "Si" at bounding box center [661, 365] width 30 height 23
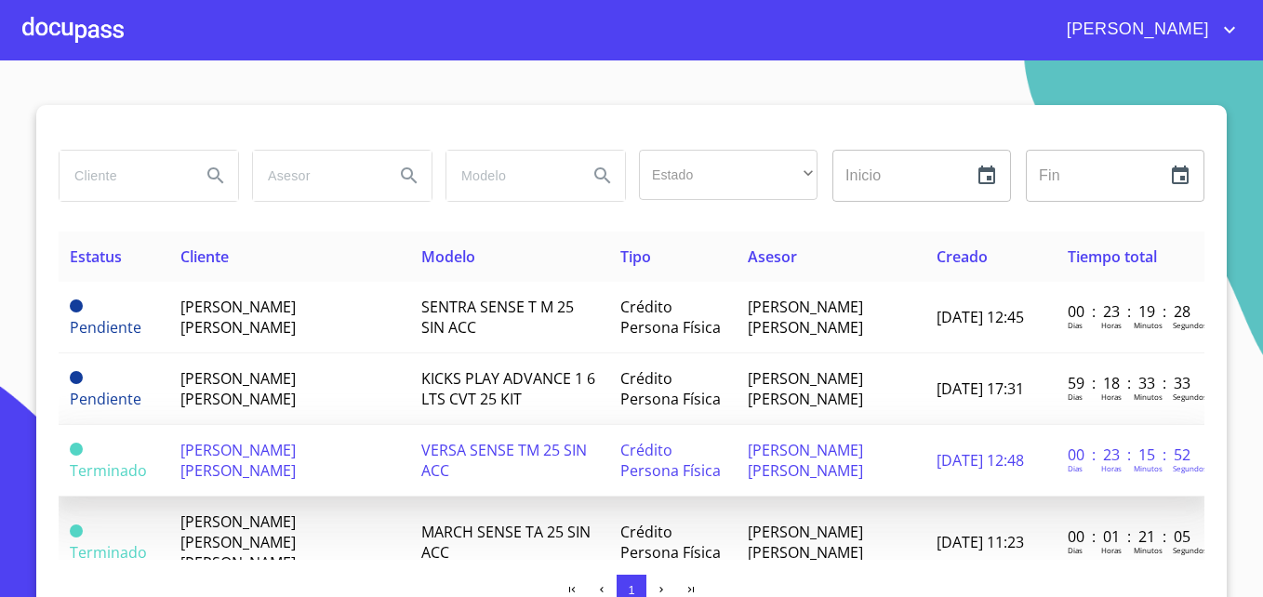
click at [540, 454] on span "VERSA SENSE TM 25 SIN ACC" at bounding box center [504, 460] width 166 height 41
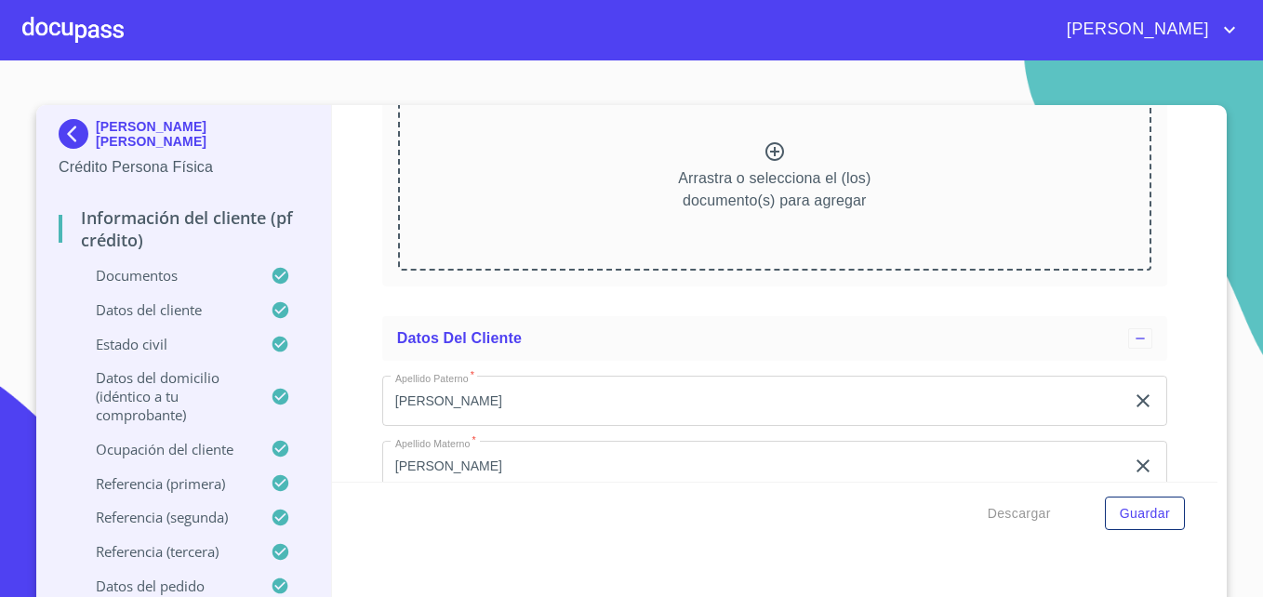
scroll to position [5111, 0]
click at [1019, 518] on span "Descargar" at bounding box center [1019, 513] width 63 height 23
click at [73, 27] on div at bounding box center [72, 30] width 101 height 60
